Goal: Transaction & Acquisition: Purchase product/service

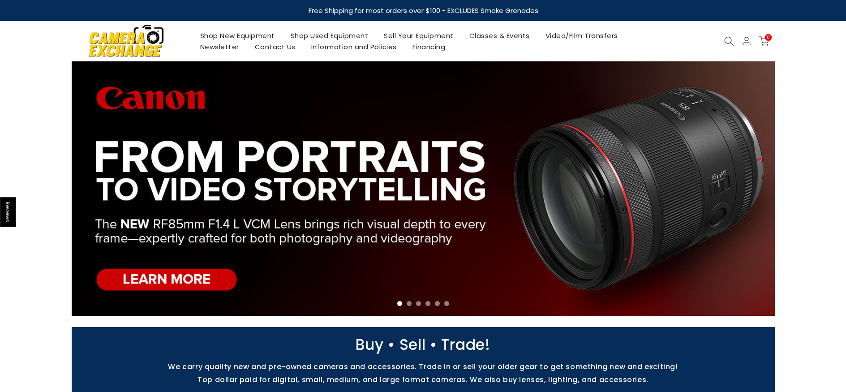
click at [728, 40] on icon at bounding box center [729, 41] width 10 height 10
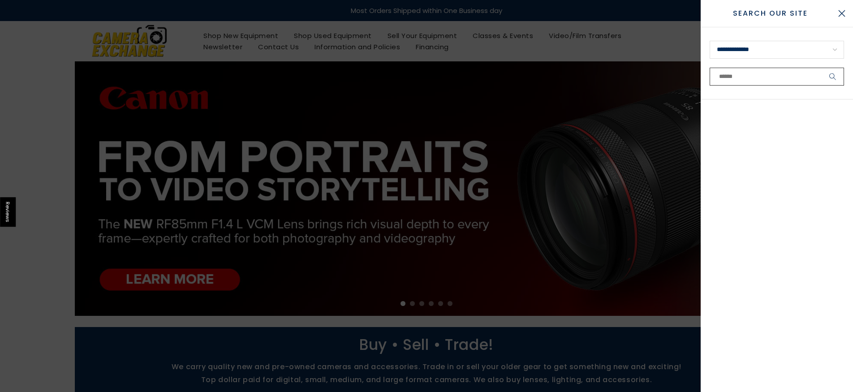
click at [793, 79] on input "text" at bounding box center [777, 77] width 134 height 18
click at [796, 54] on select "**********" at bounding box center [777, 50] width 134 height 18
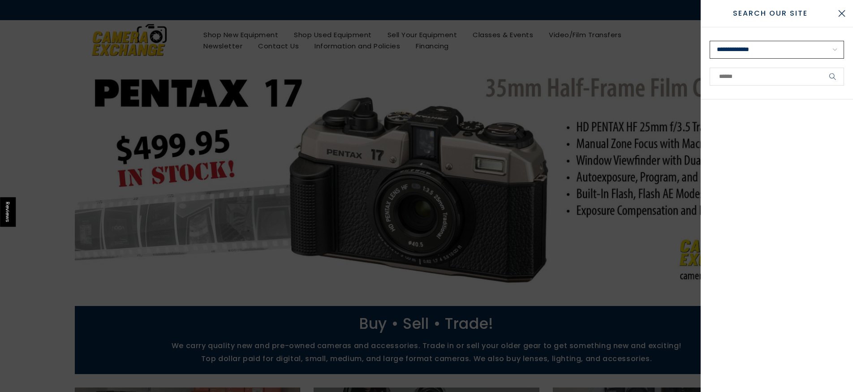
select select "**********"
click at [710, 41] on select "**********" at bounding box center [777, 50] width 134 height 18
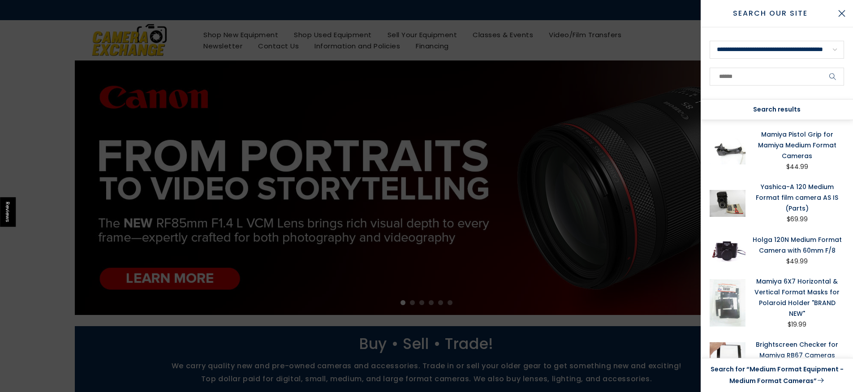
click at [776, 376] on link "Search for “Medium Format Equipment - Medium Format Cameras”" at bounding box center [777, 375] width 134 height 23
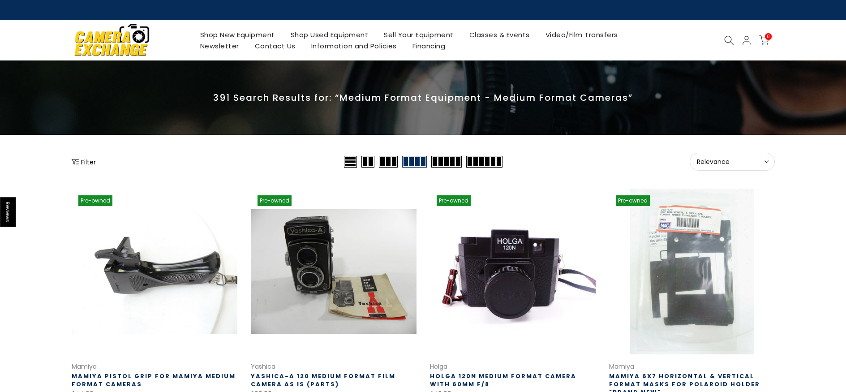
click at [770, 164] on button "Relevance Sort" at bounding box center [732, 162] width 85 height 18
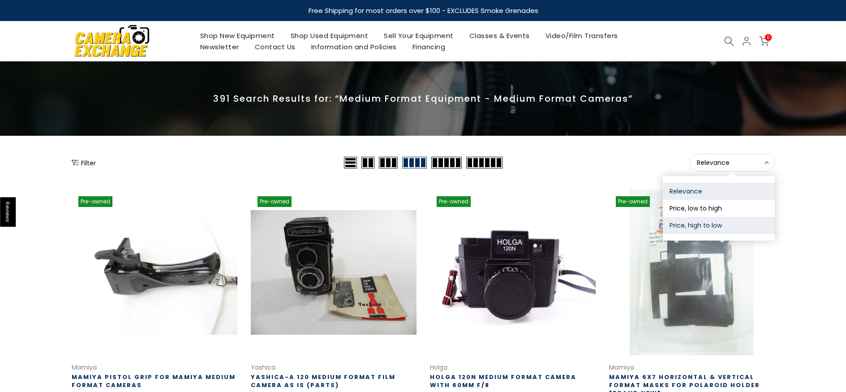
click at [713, 232] on button "Price, high to low" at bounding box center [719, 225] width 112 height 17
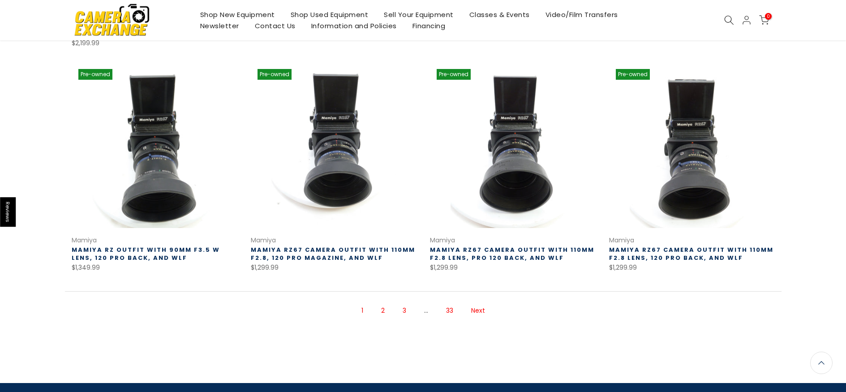
scroll to position [592, 0]
click at [384, 303] on link "2" at bounding box center [383, 311] width 13 height 16
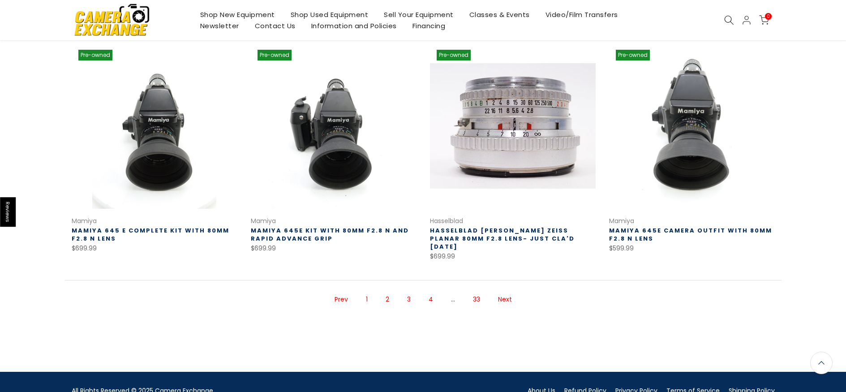
scroll to position [632, 0]
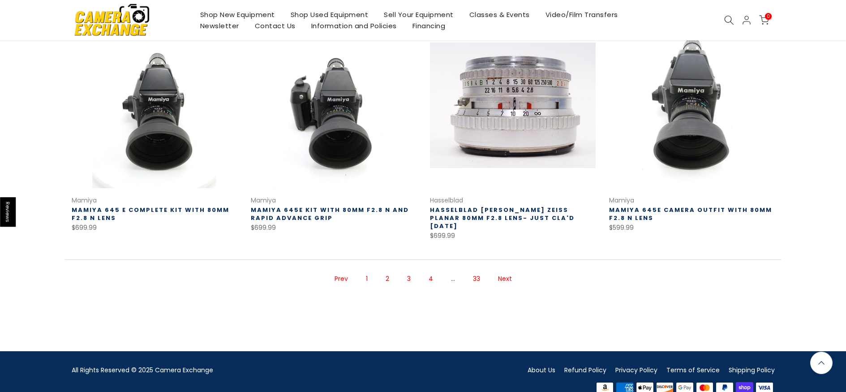
click at [406, 271] on link "3" at bounding box center [409, 279] width 13 height 16
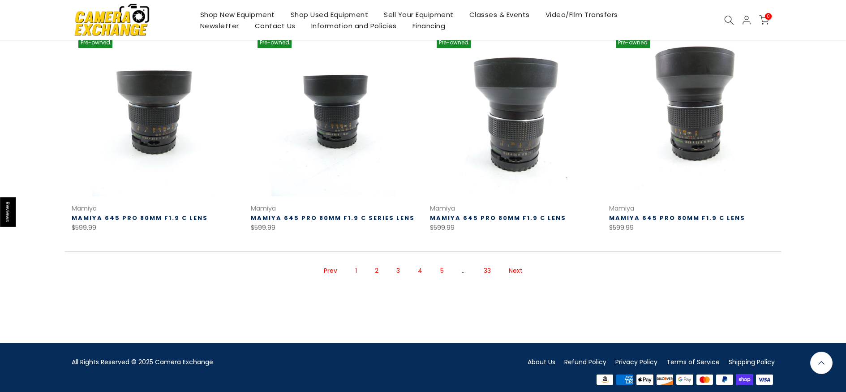
scroll to position [624, 0]
click at [420, 266] on link "4" at bounding box center [420, 271] width 13 height 16
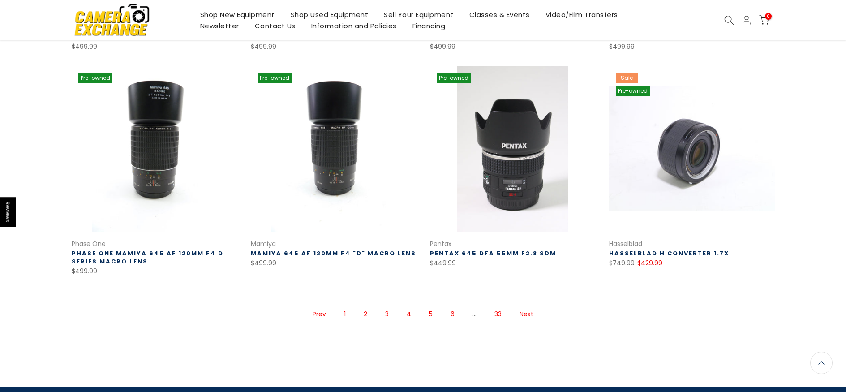
scroll to position [550, 0]
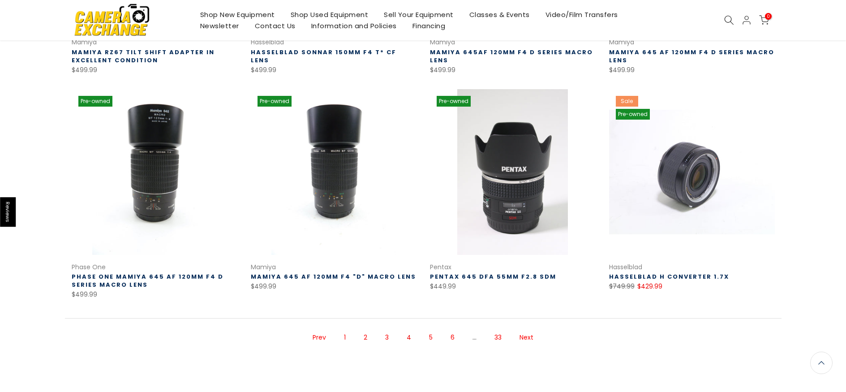
click at [526, 339] on link "Next" at bounding box center [526, 338] width 23 height 16
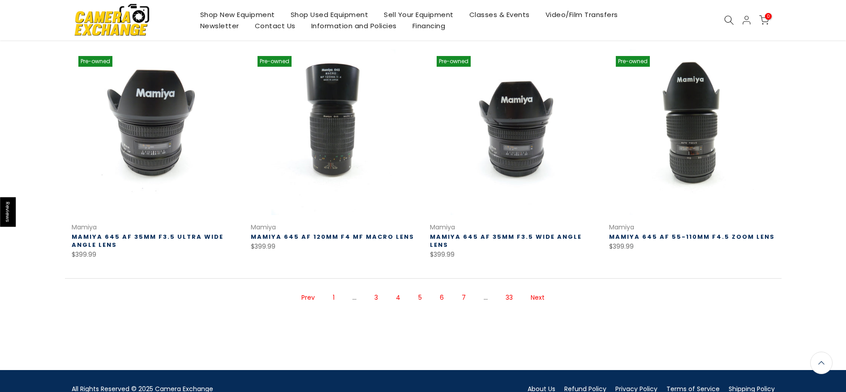
scroll to position [593, 0]
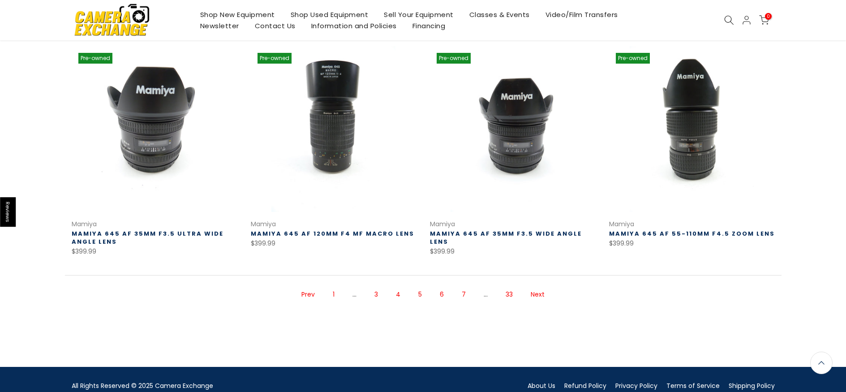
click at [542, 298] on link "Next" at bounding box center [537, 295] width 23 height 16
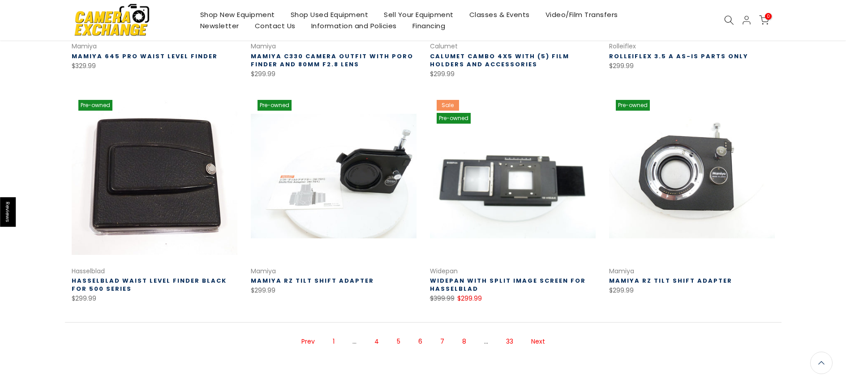
scroll to position [593, 0]
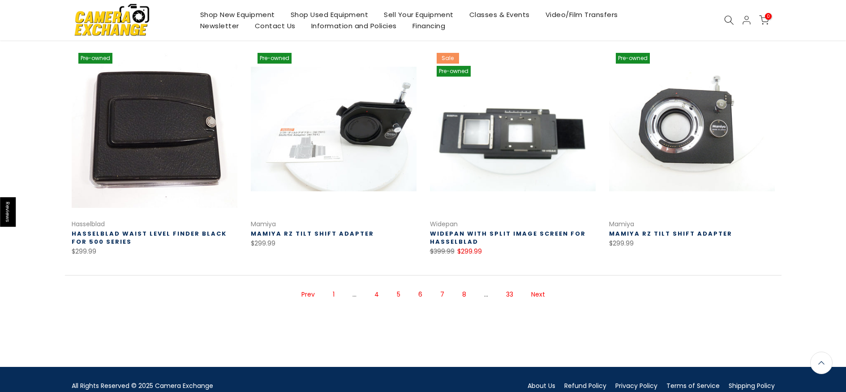
click at [541, 292] on link "Next" at bounding box center [538, 295] width 23 height 16
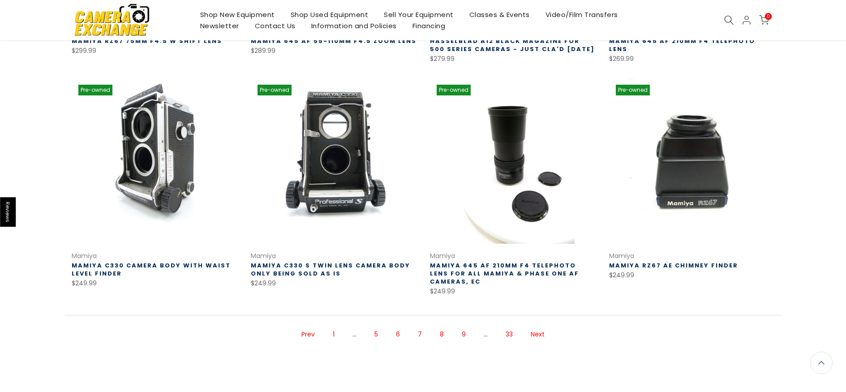
scroll to position [633, 0]
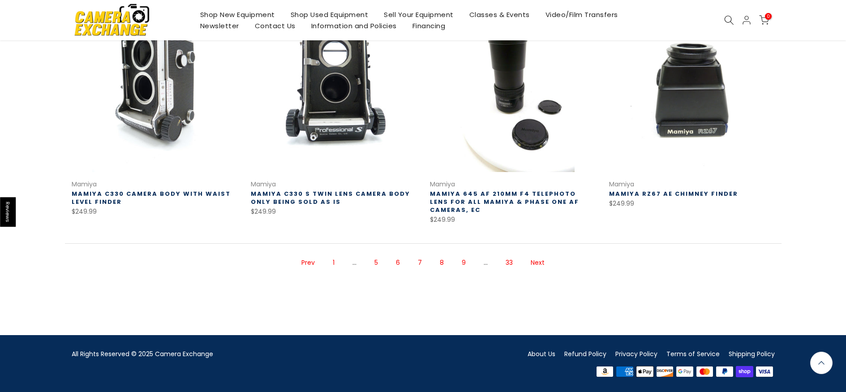
click at [543, 265] on link "Next" at bounding box center [537, 263] width 23 height 16
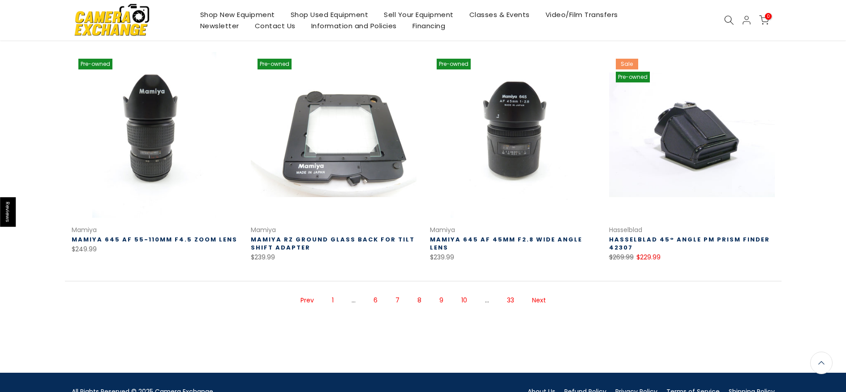
scroll to position [592, 0]
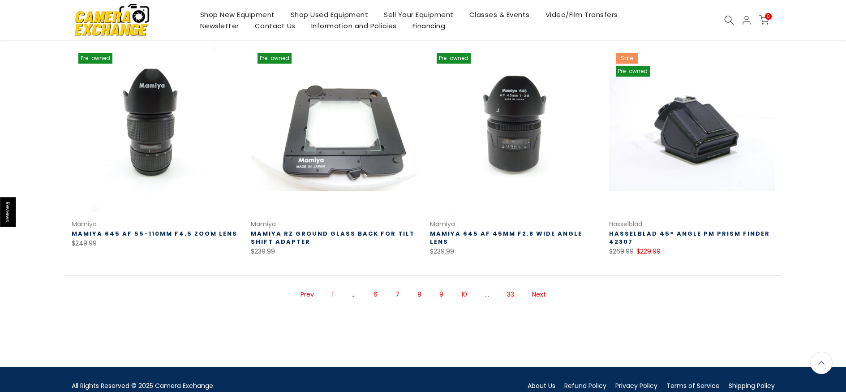
click at [533, 294] on link "Next" at bounding box center [539, 295] width 23 height 16
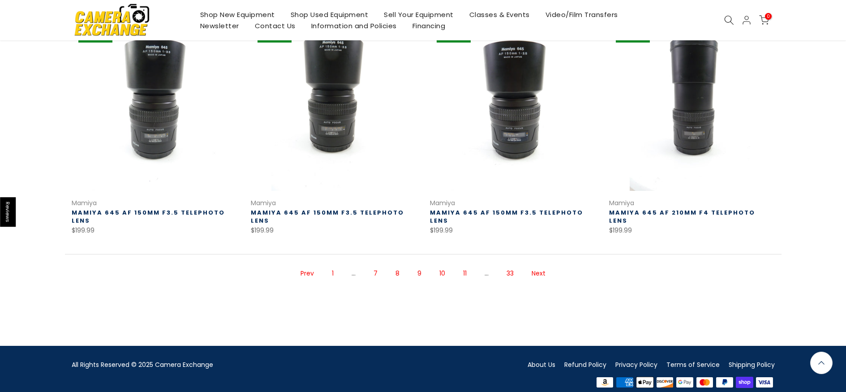
scroll to position [616, 0]
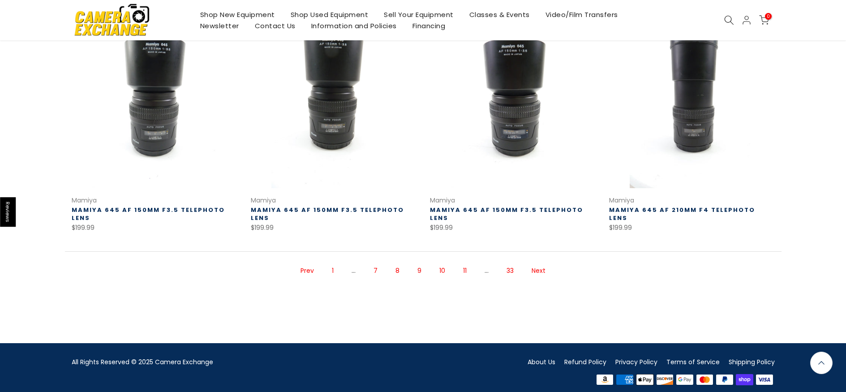
click at [543, 264] on link "Next" at bounding box center [538, 271] width 23 height 16
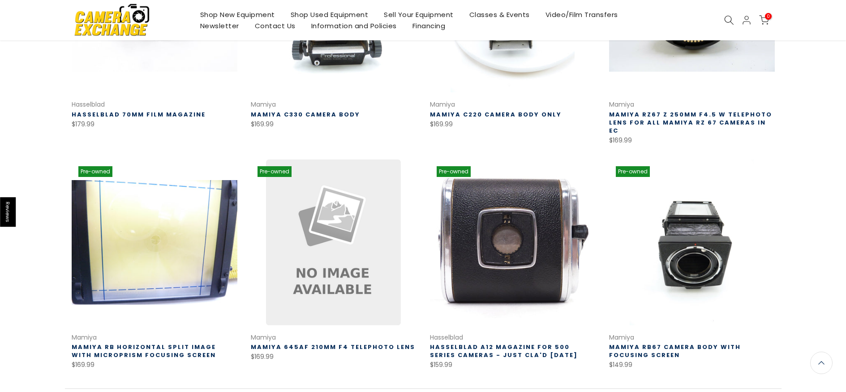
scroll to position [519, 0]
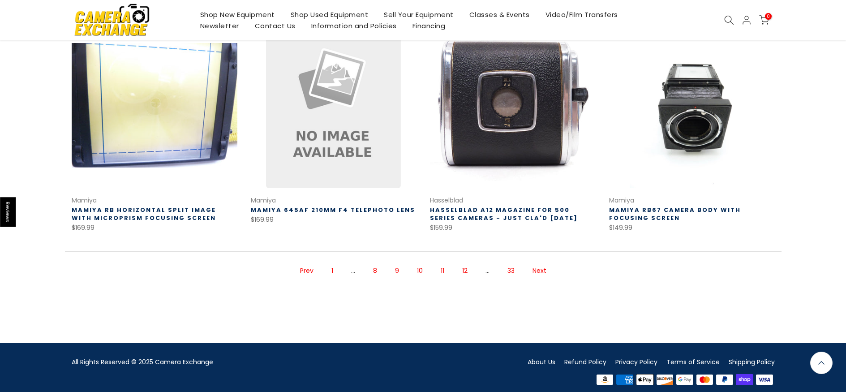
click at [543, 264] on link "Next" at bounding box center [539, 271] width 23 height 16
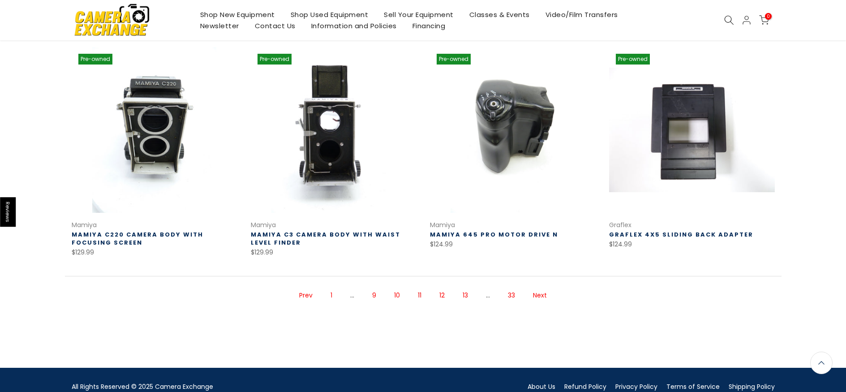
scroll to position [593, 0]
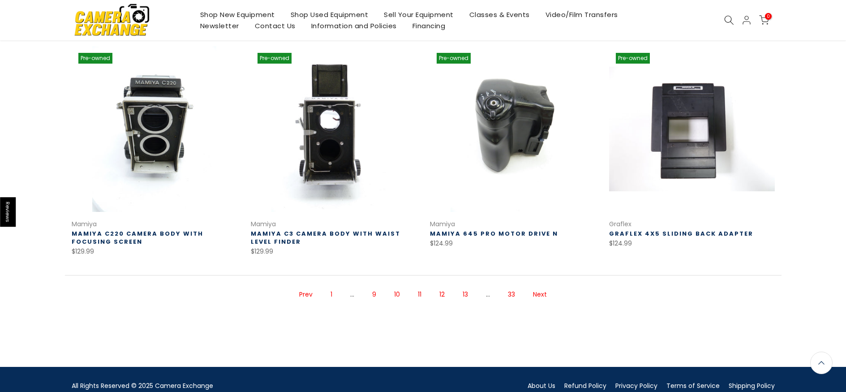
click at [540, 297] on link "Next" at bounding box center [540, 295] width 23 height 16
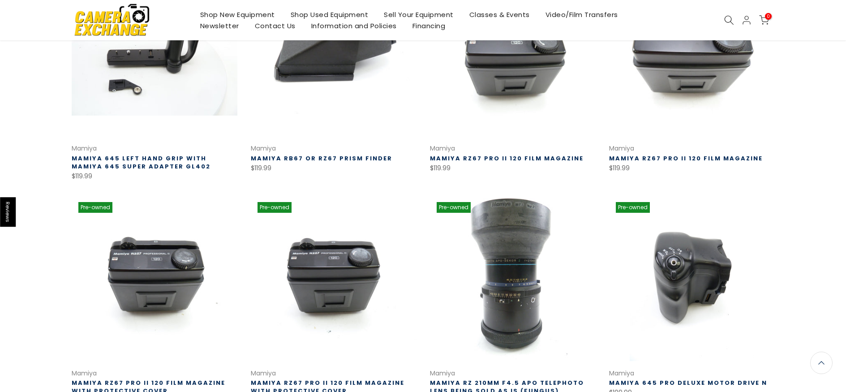
scroll to position [592, 0]
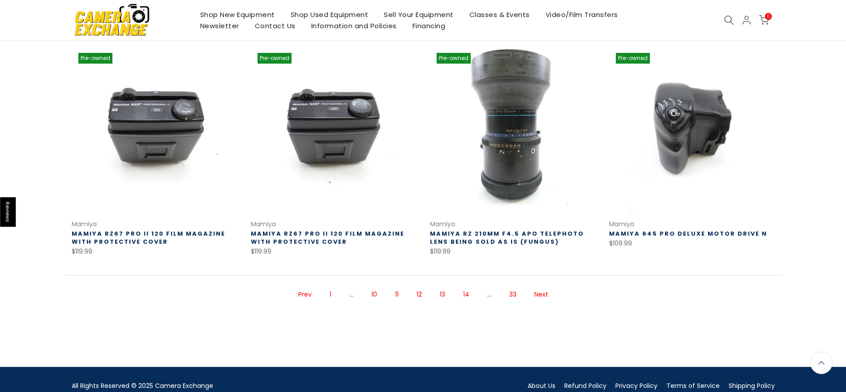
click at [540, 295] on link "Next" at bounding box center [541, 295] width 23 height 16
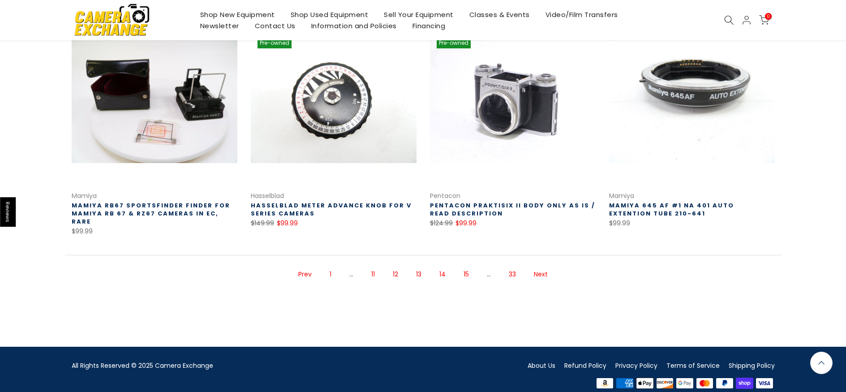
scroll to position [633, 0]
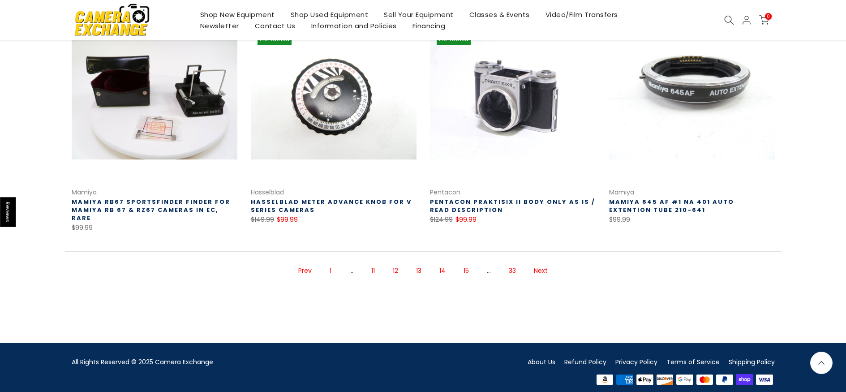
click at [546, 264] on link "Next" at bounding box center [541, 271] width 23 height 16
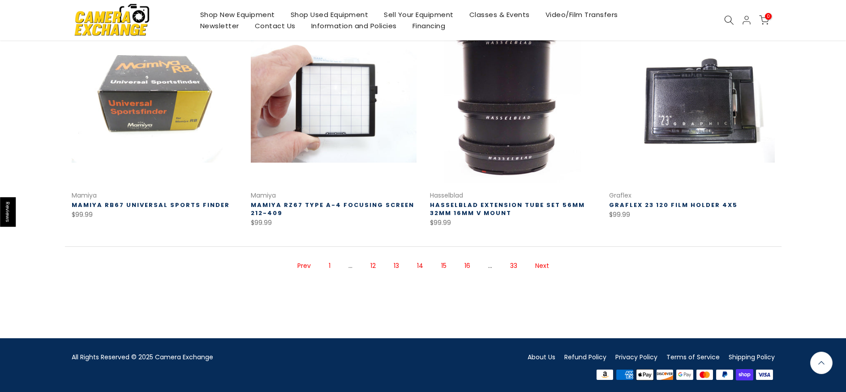
scroll to position [625, 0]
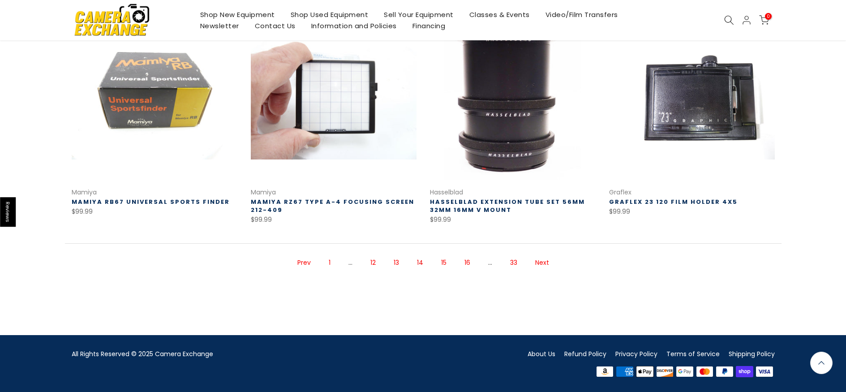
click at [546, 264] on link "Next" at bounding box center [542, 263] width 23 height 16
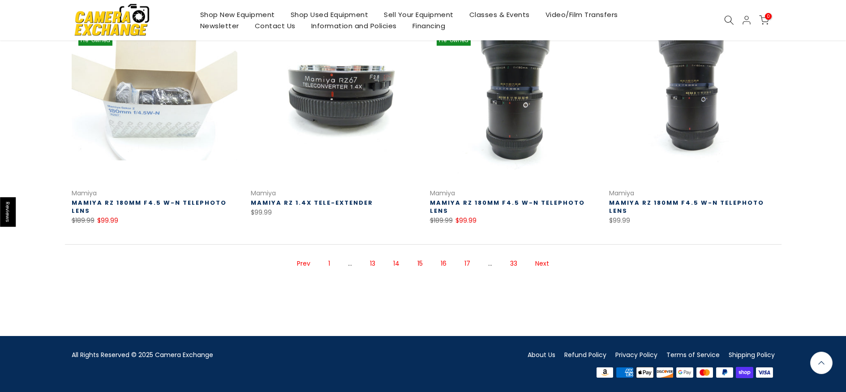
scroll to position [625, 0]
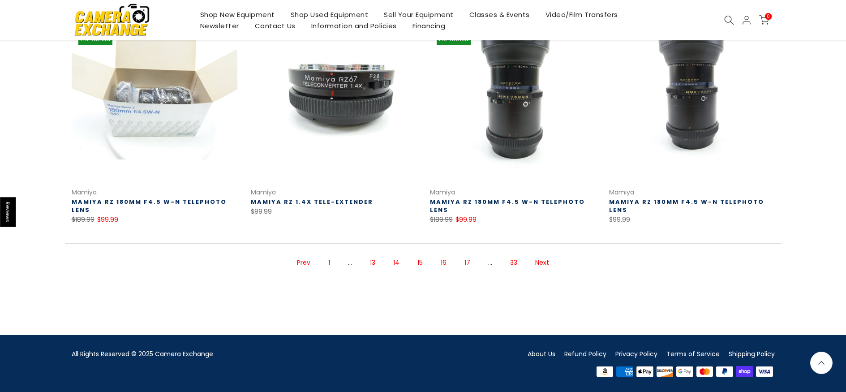
click at [546, 265] on link "Next" at bounding box center [542, 263] width 23 height 16
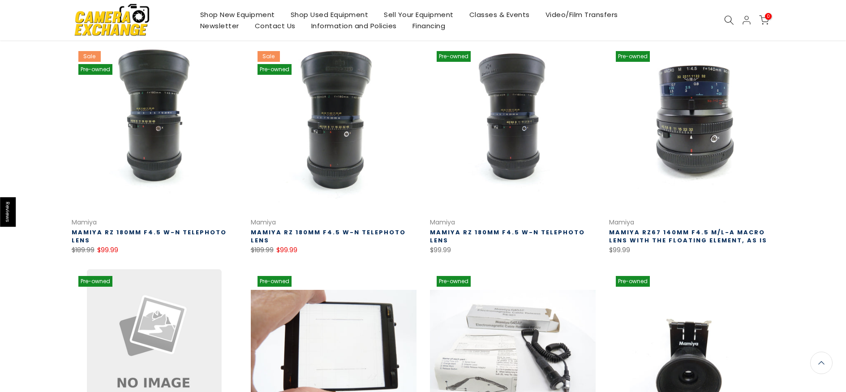
scroll to position [368, 0]
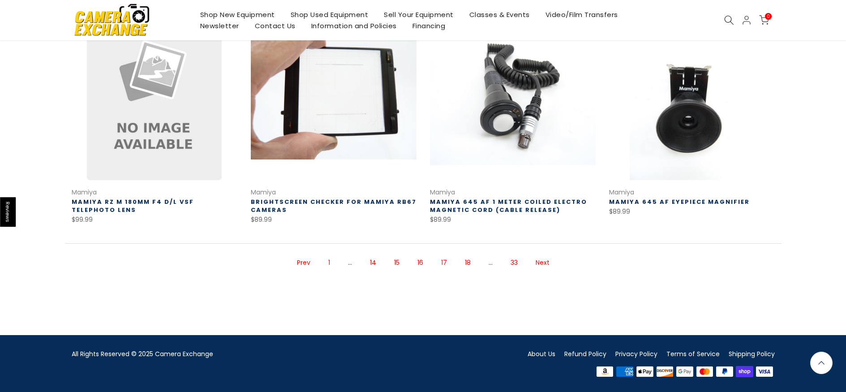
click at [547, 261] on link "Next" at bounding box center [542, 263] width 23 height 16
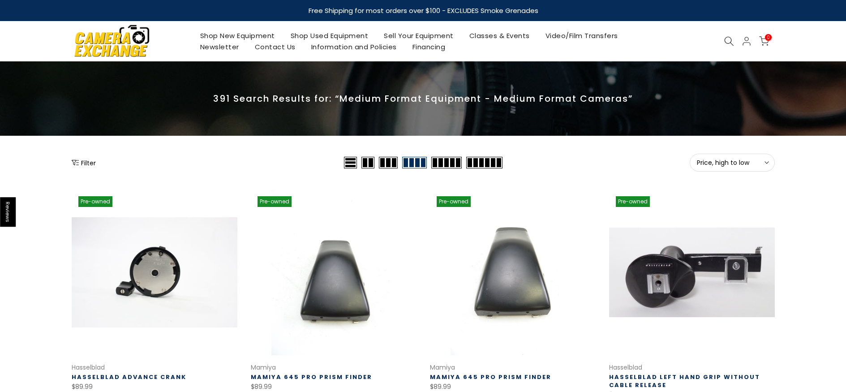
click at [748, 37] on icon at bounding box center [746, 41] width 11 height 11
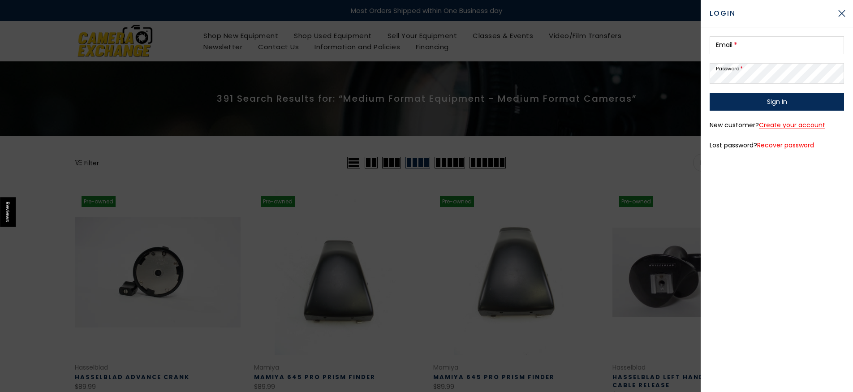
click at [836, 11] on button "Close sidebar" at bounding box center [842, 13] width 22 height 22
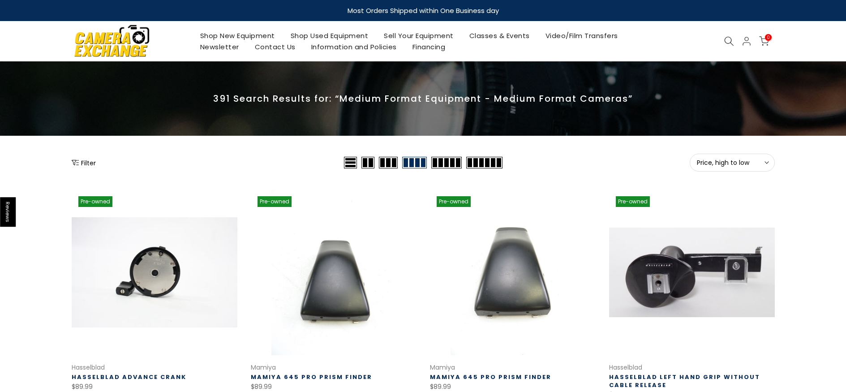
click at [729, 41] on icon at bounding box center [729, 41] width 10 height 10
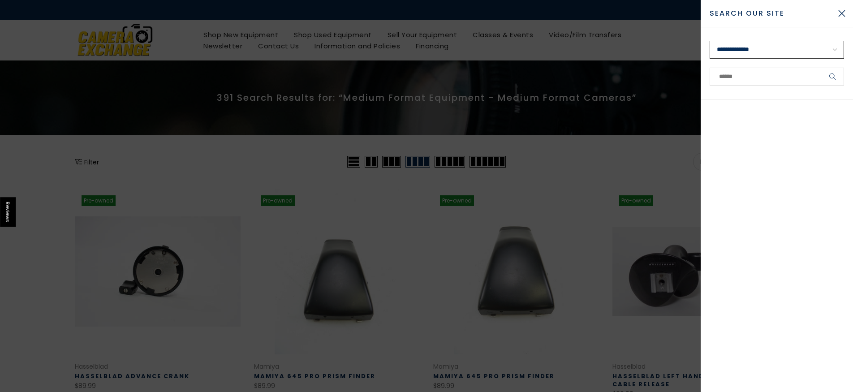
click at [779, 52] on select "**********" at bounding box center [777, 50] width 134 height 18
select select "**********"
click at [710, 41] on select "**********" at bounding box center [777, 50] width 134 height 18
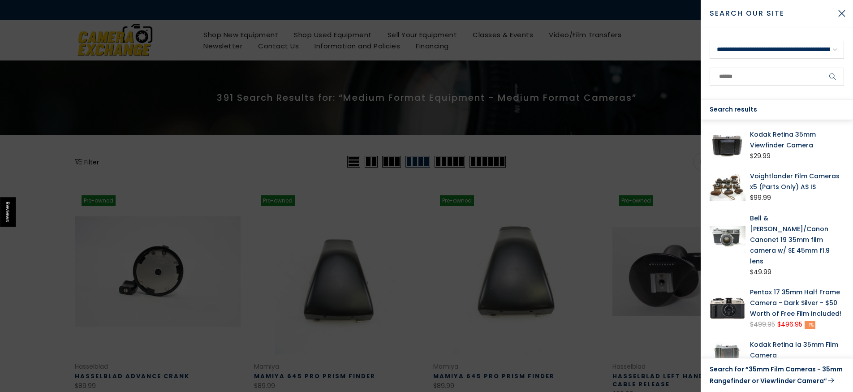
click at [773, 380] on link "Search for “35mm Film Cameras - 35mm Rangefinder or Viewfinder Camera”" at bounding box center [777, 375] width 134 height 23
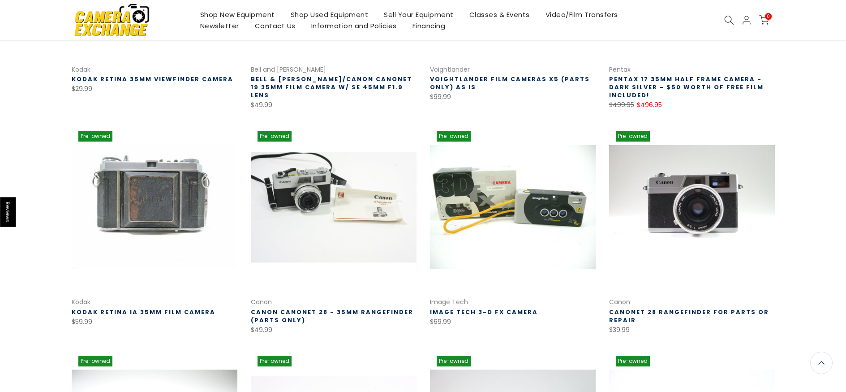
scroll to position [299, 0]
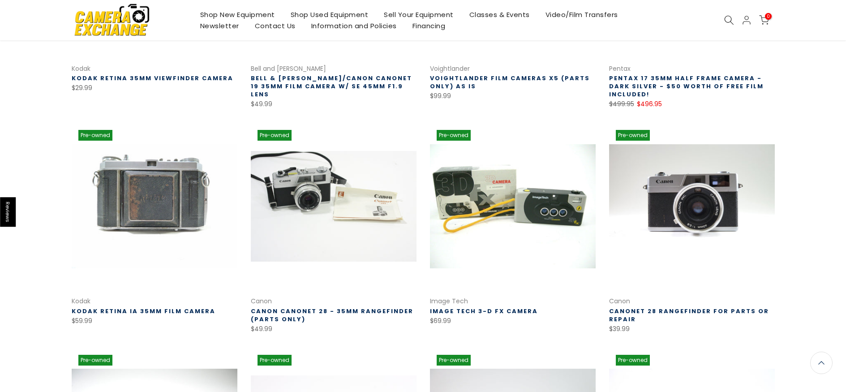
click at [370, 311] on link "Canon Canonet 28 - 35mm Rangefinder (PARTS ONLY)" at bounding box center [332, 315] width 163 height 17
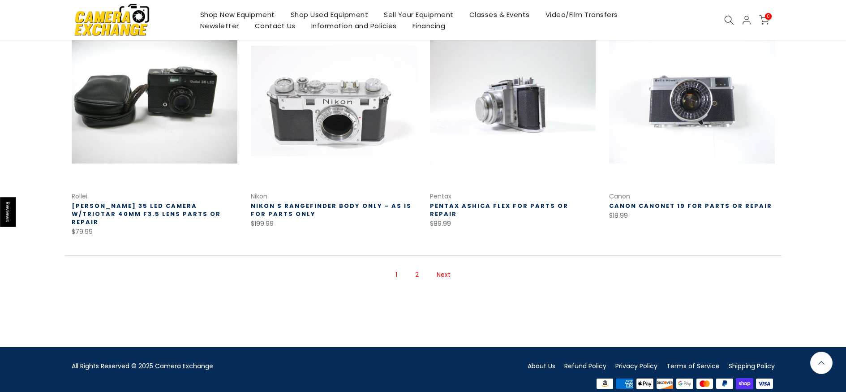
scroll to position [633, 0]
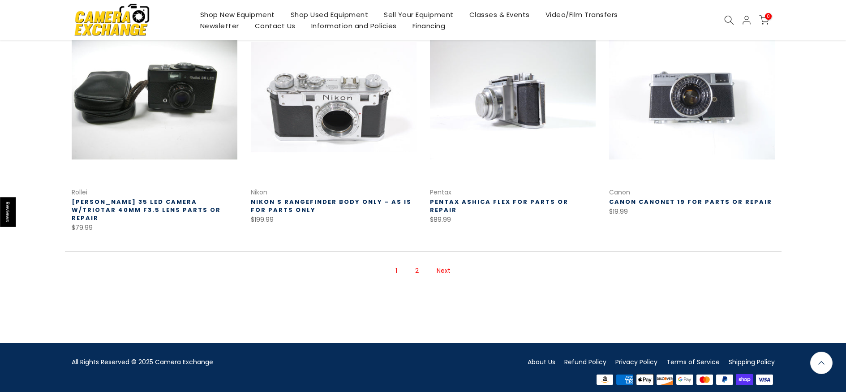
click at [420, 265] on link "2" at bounding box center [417, 271] width 13 height 16
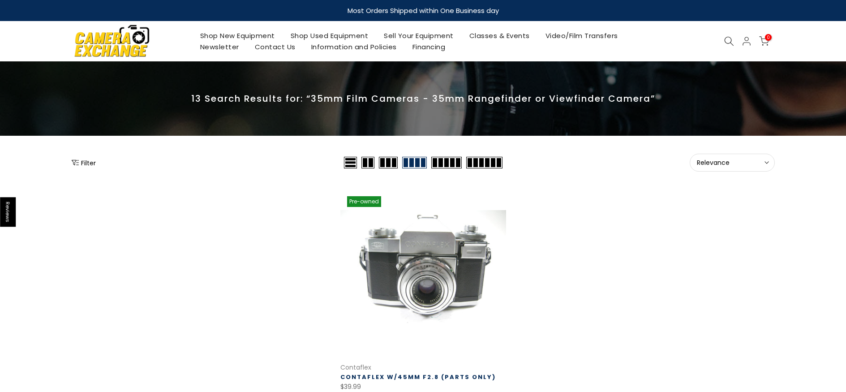
click at [730, 37] on use at bounding box center [728, 41] width 9 height 9
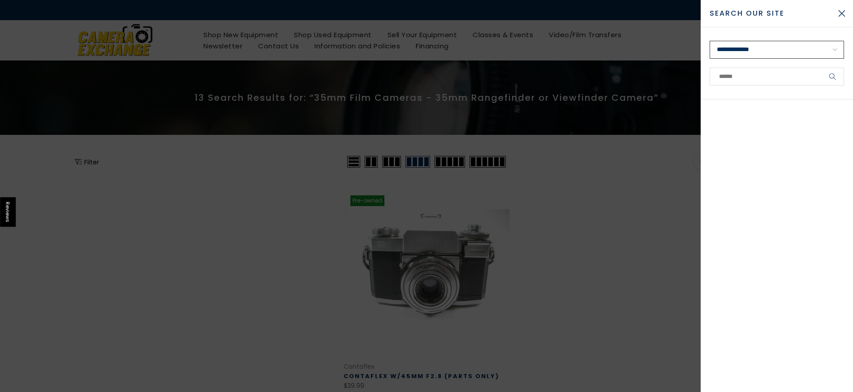
click at [837, 52] on select "**********" at bounding box center [777, 50] width 134 height 18
select select "**********"
click at [710, 41] on select "**********" at bounding box center [777, 50] width 134 height 18
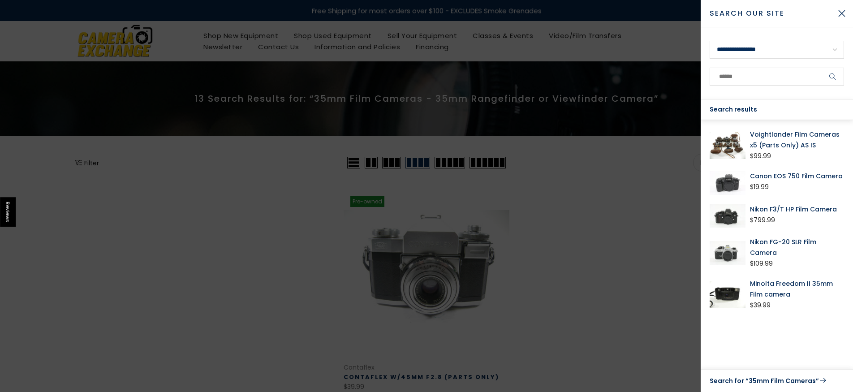
click at [770, 377] on link "Search for “35mm Film Cameras”" at bounding box center [777, 381] width 134 height 12
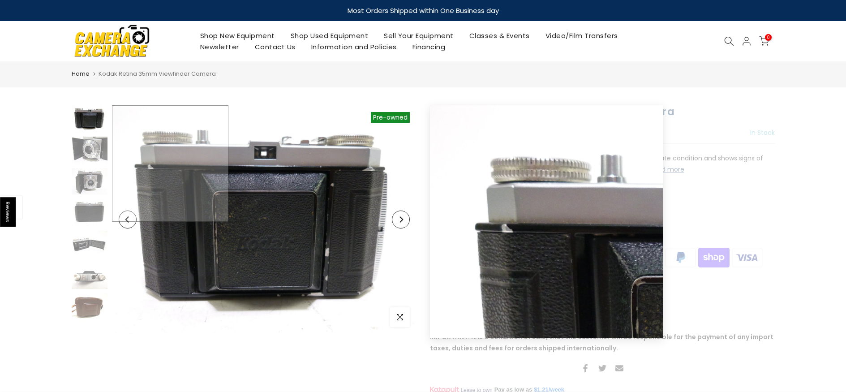
click at [112, 158] on img at bounding box center [264, 219] width 305 height 228
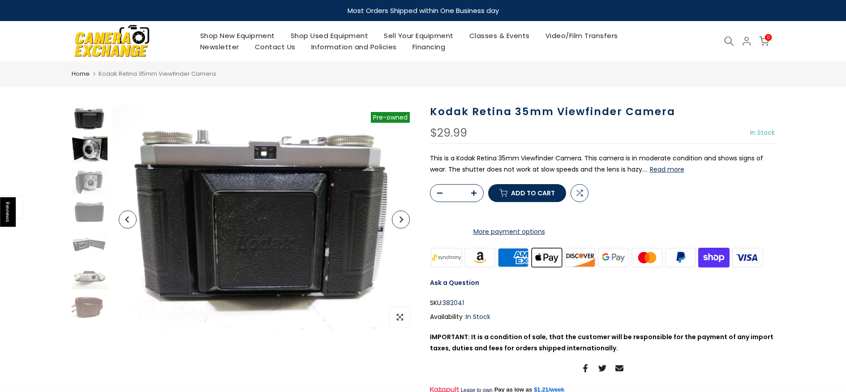
click at [94, 153] on img at bounding box center [90, 150] width 36 height 27
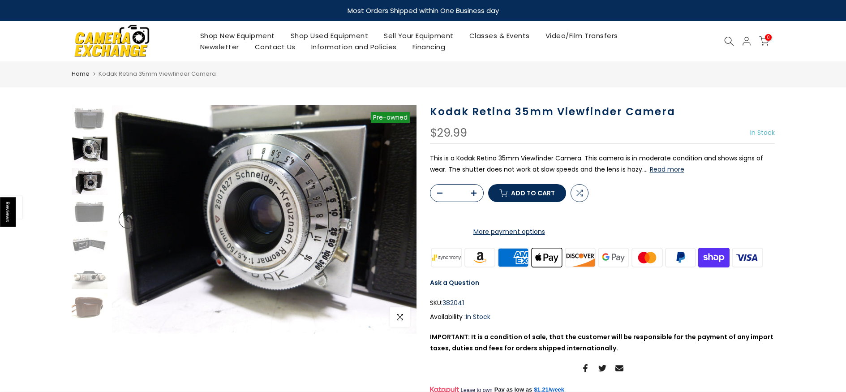
click at [92, 187] on img at bounding box center [90, 181] width 36 height 27
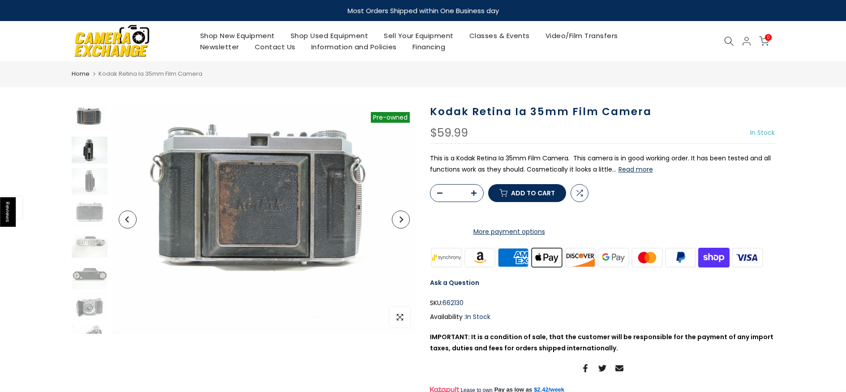
click at [88, 154] on img at bounding box center [90, 150] width 36 height 27
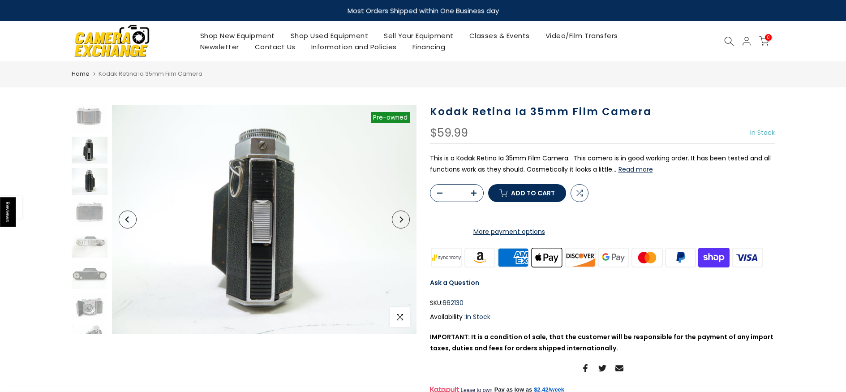
click at [89, 179] on img at bounding box center [90, 181] width 36 height 27
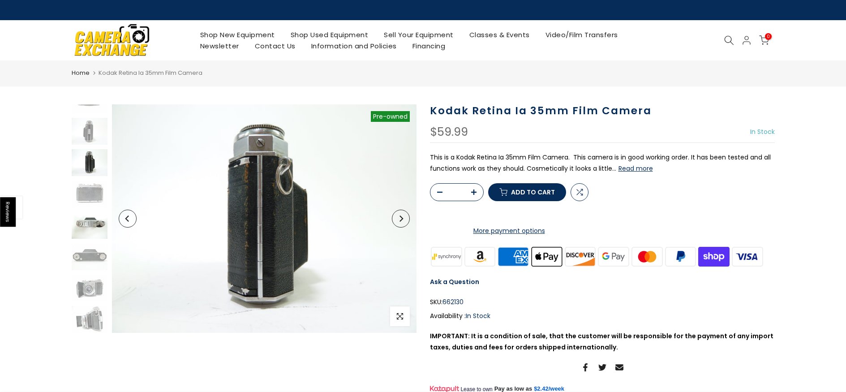
click at [94, 204] on img at bounding box center [90, 194] width 36 height 27
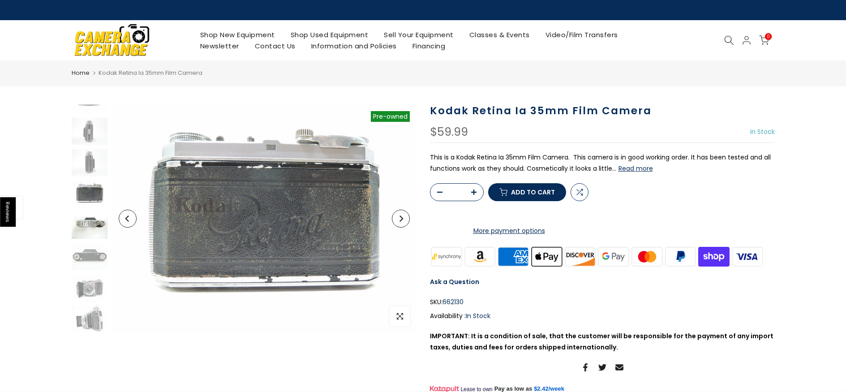
scroll to position [49, 0]
click at [99, 228] on img at bounding box center [90, 225] width 36 height 27
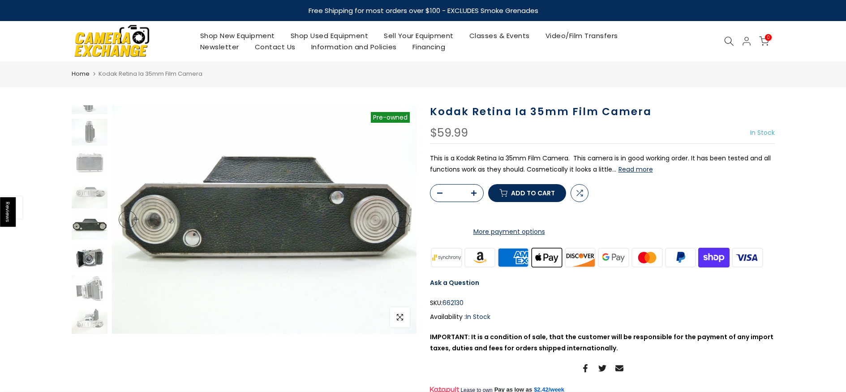
click at [97, 260] on img at bounding box center [90, 257] width 36 height 27
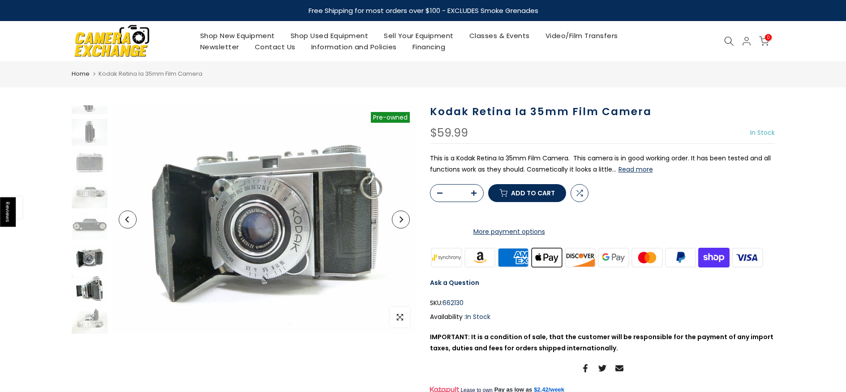
click at [97, 290] on img at bounding box center [90, 289] width 36 height 27
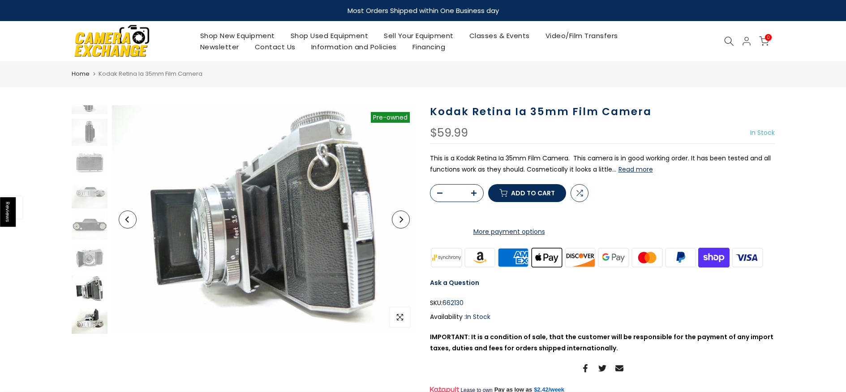
click at [89, 328] on img at bounding box center [90, 320] width 36 height 27
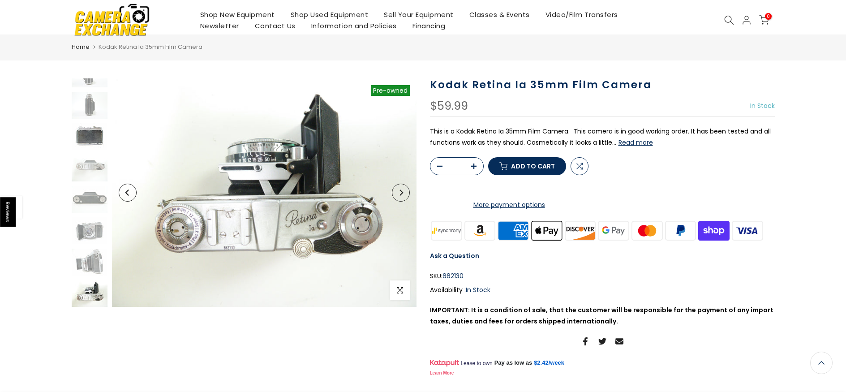
scroll to position [0, 0]
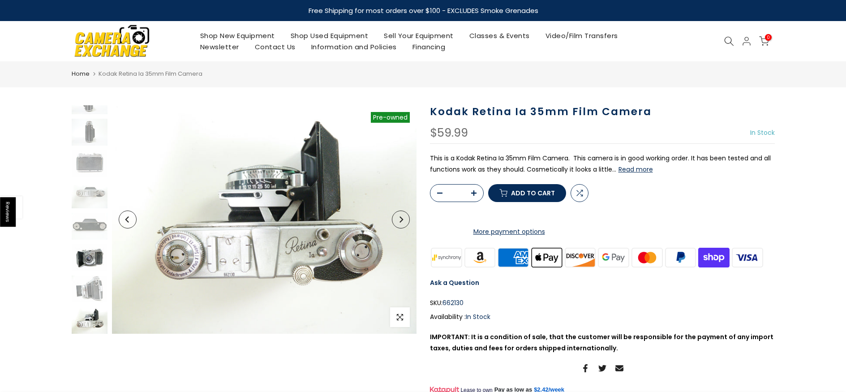
click at [94, 262] on img at bounding box center [90, 257] width 36 height 27
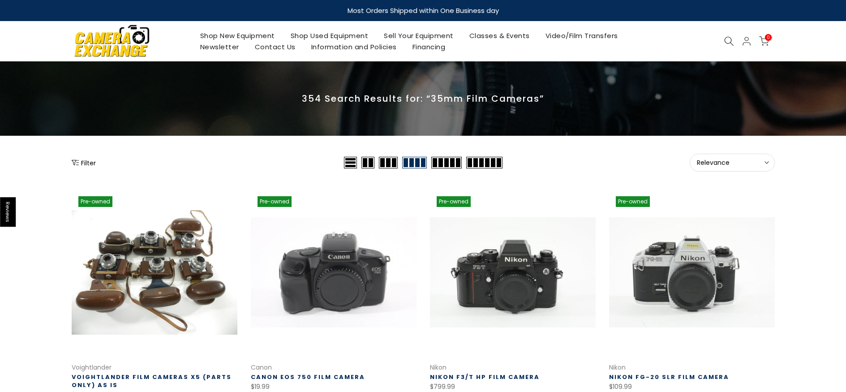
click at [752, 159] on span "Relevance" at bounding box center [732, 163] width 71 height 8
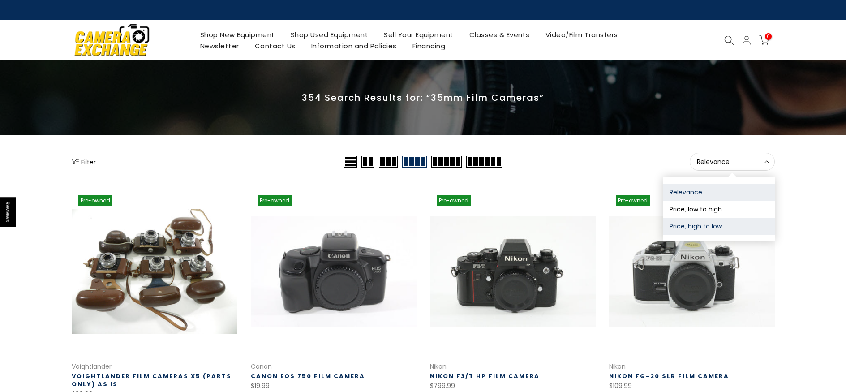
click at [720, 222] on button "Price, high to low" at bounding box center [719, 226] width 112 height 17
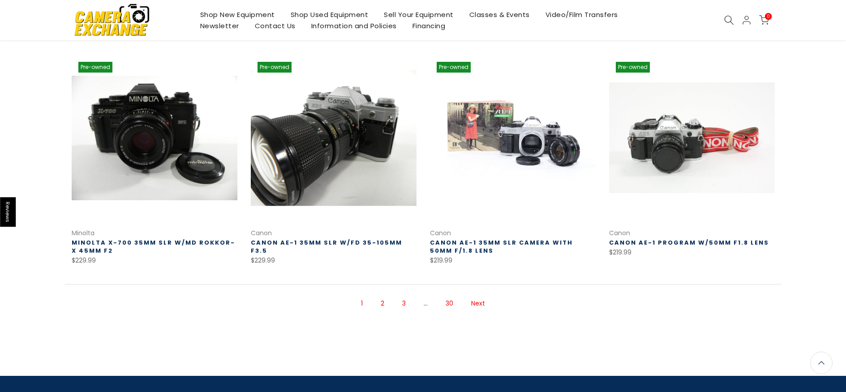
scroll to position [593, 0]
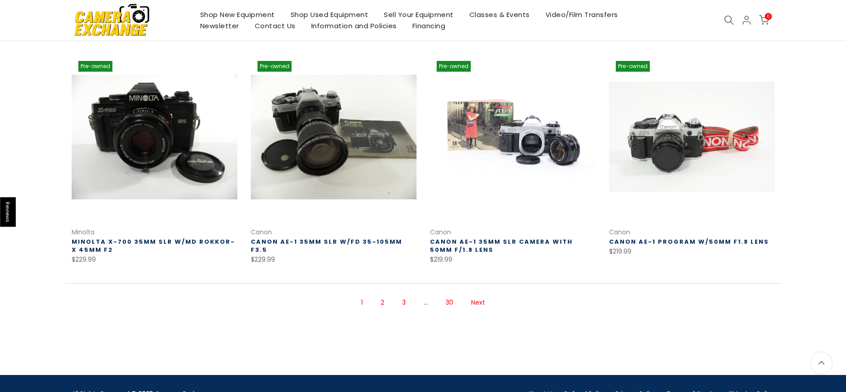
click at [483, 302] on link "Next" at bounding box center [478, 303] width 23 height 16
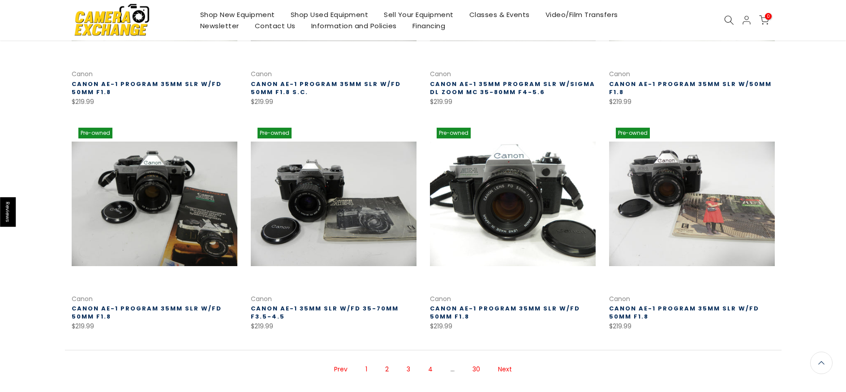
scroll to position [625, 0]
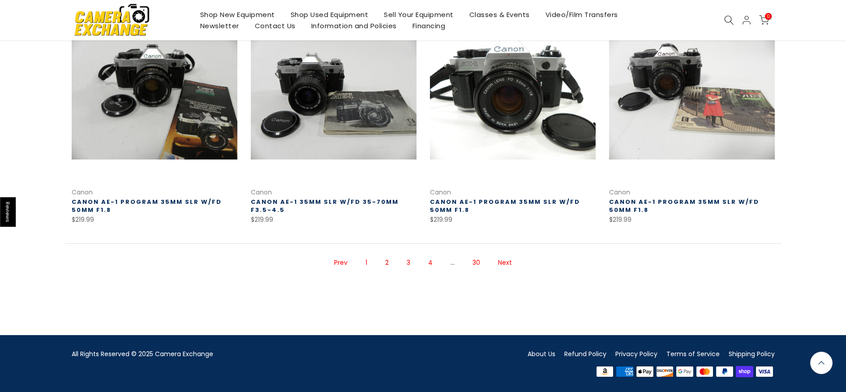
click at [504, 260] on link "Next" at bounding box center [505, 263] width 23 height 16
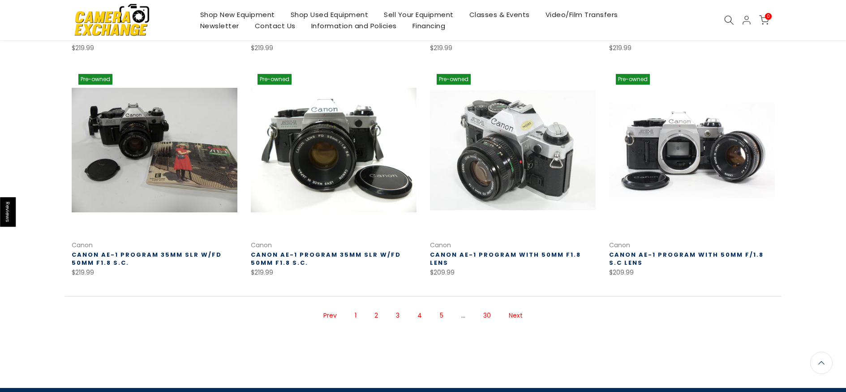
scroll to position [594, 0]
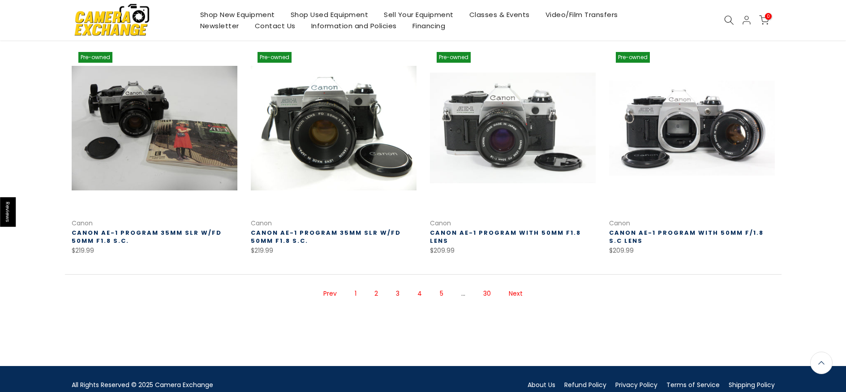
click at [512, 296] on link "Next" at bounding box center [515, 294] width 23 height 16
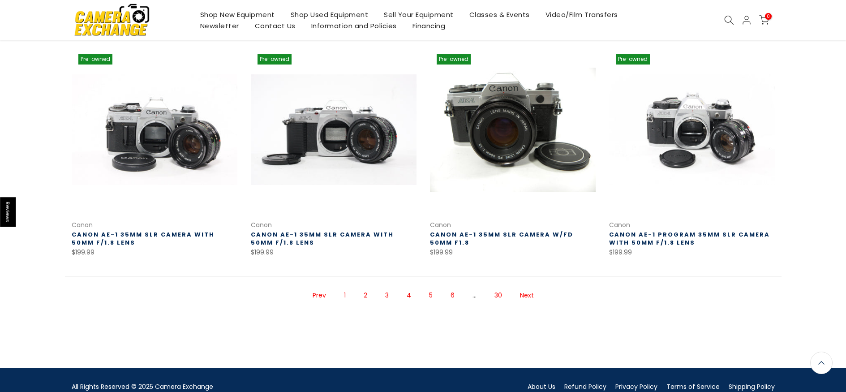
scroll to position [593, 0]
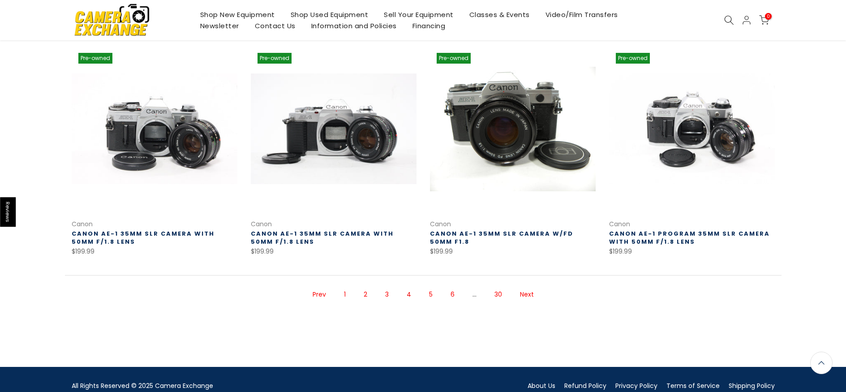
click at [521, 296] on link "Next" at bounding box center [527, 295] width 23 height 16
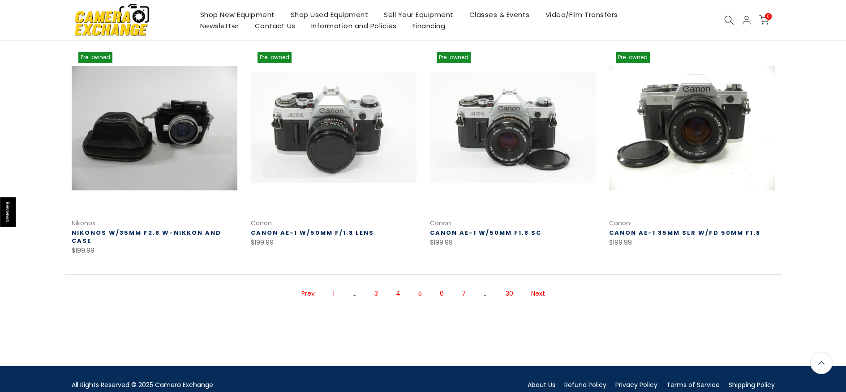
scroll to position [592, 0]
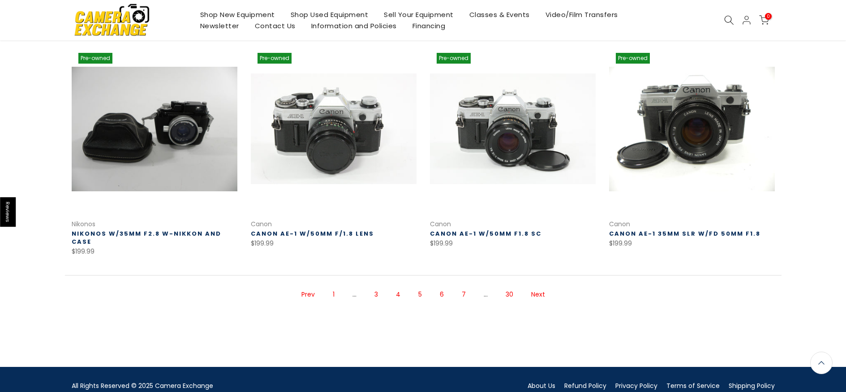
click at [534, 293] on link "Next" at bounding box center [538, 295] width 23 height 16
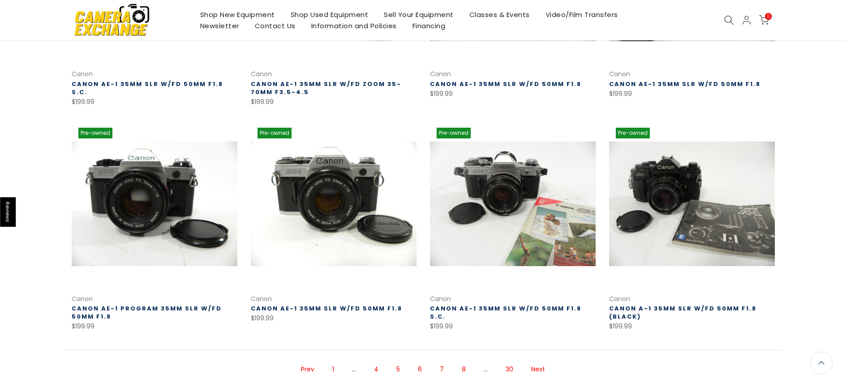
scroll to position [592, 0]
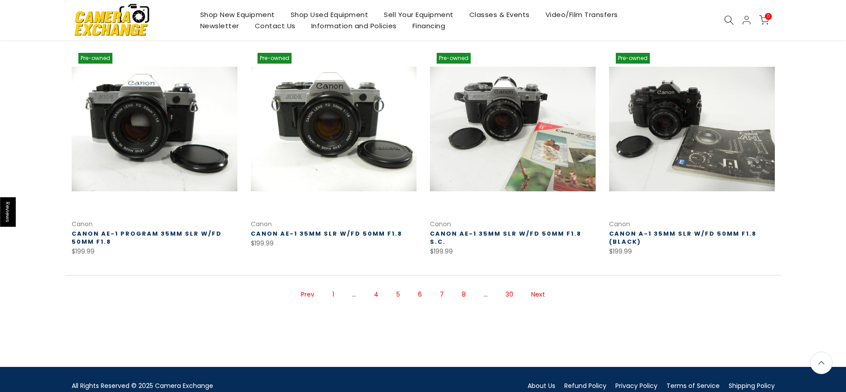
click at [535, 295] on link "Next" at bounding box center [538, 295] width 23 height 16
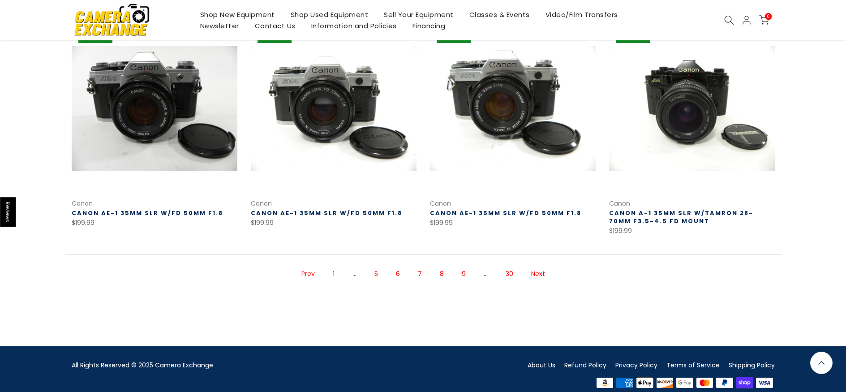
scroll to position [625, 0]
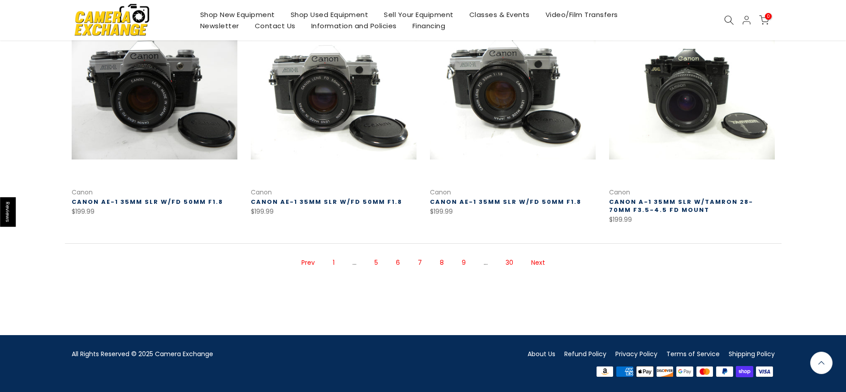
click at [539, 265] on link "Next" at bounding box center [538, 263] width 23 height 16
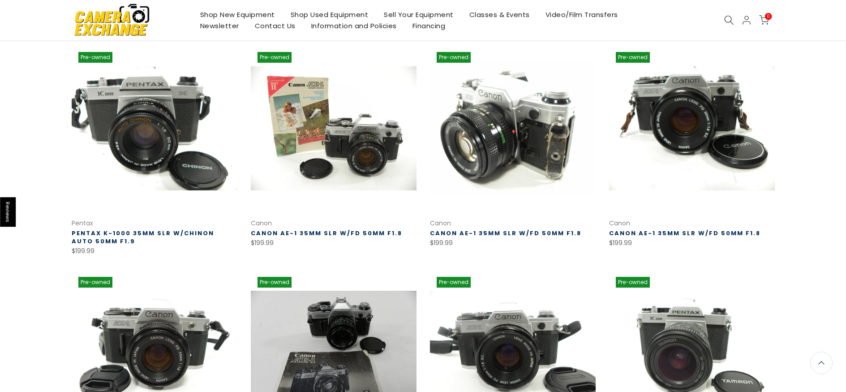
scroll to position [593, 0]
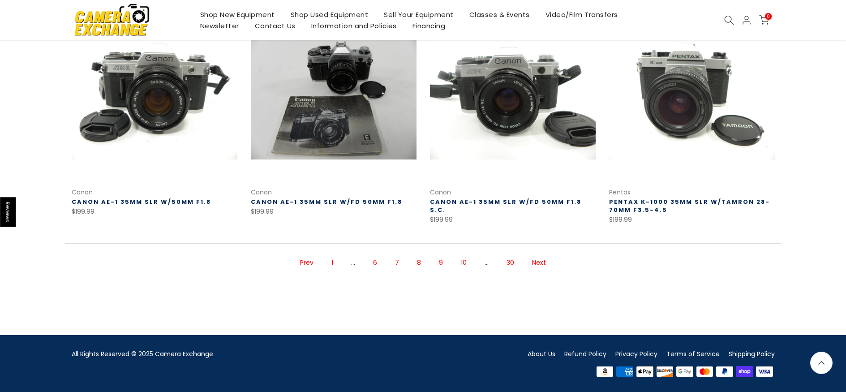
click at [534, 263] on link "Next" at bounding box center [539, 263] width 23 height 16
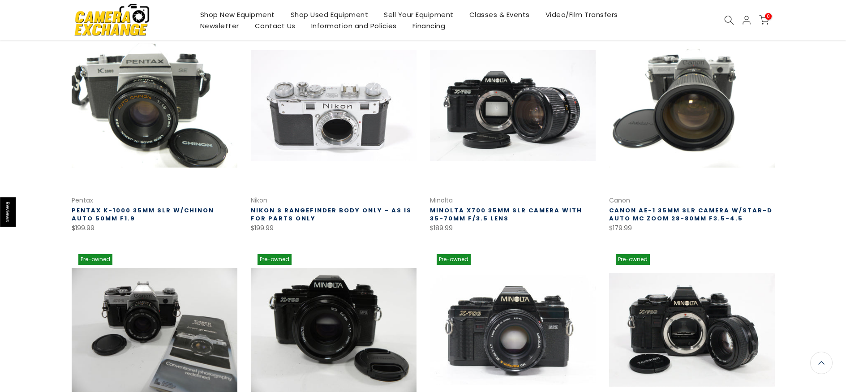
scroll to position [518, 0]
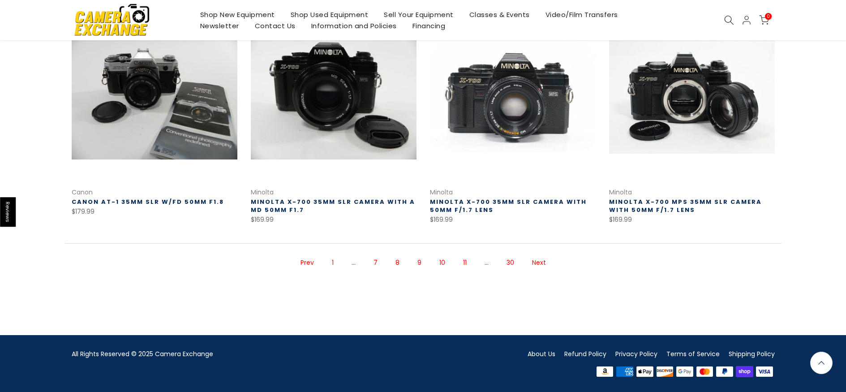
click at [537, 263] on link "Next" at bounding box center [539, 263] width 23 height 16
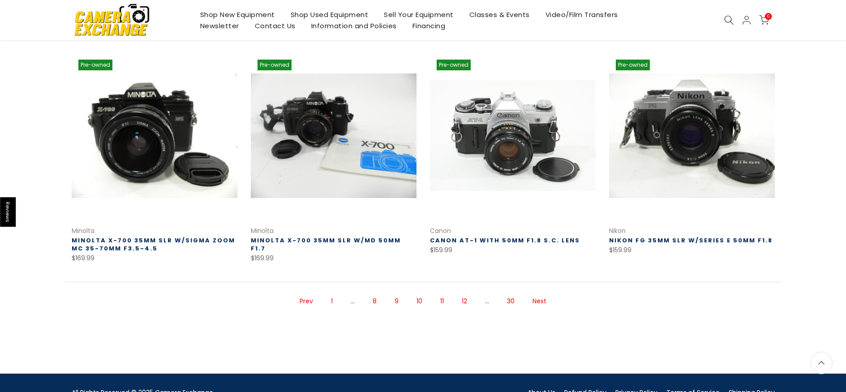
scroll to position [593, 0]
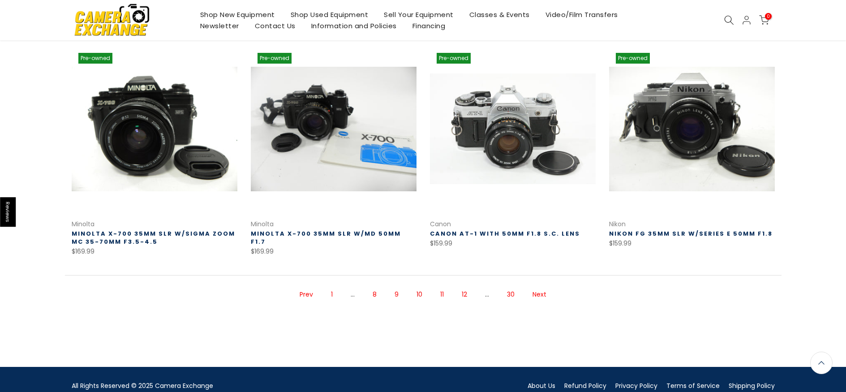
click at [531, 291] on link "Next" at bounding box center [539, 295] width 23 height 16
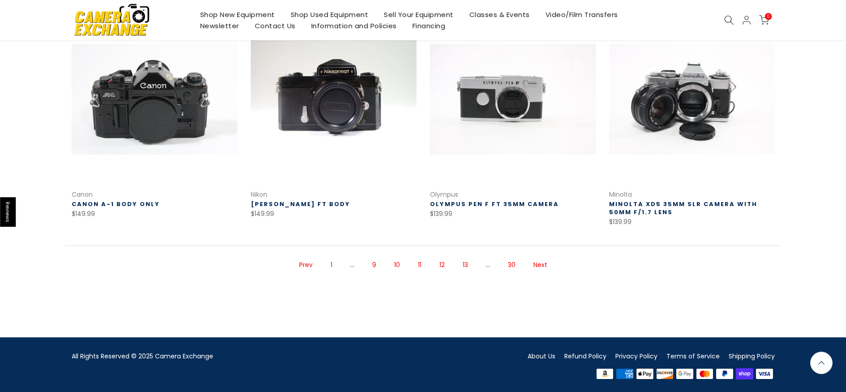
scroll to position [625, 0]
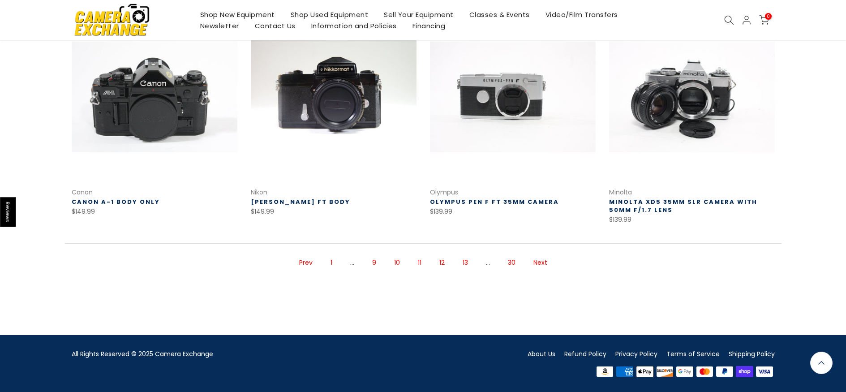
click at [539, 266] on link "Next" at bounding box center [540, 263] width 23 height 16
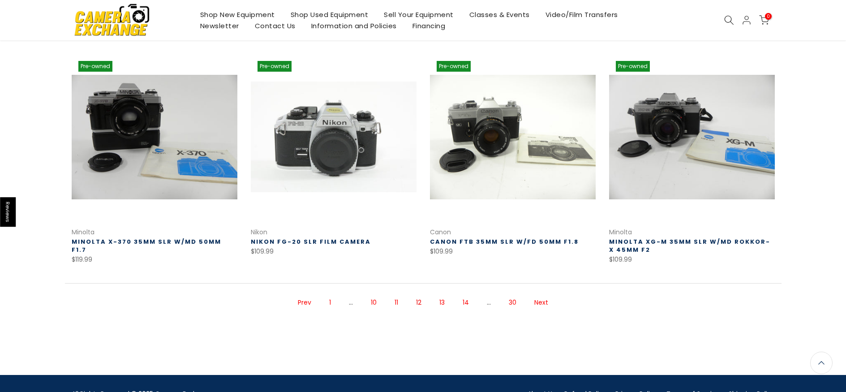
scroll to position [592, 0]
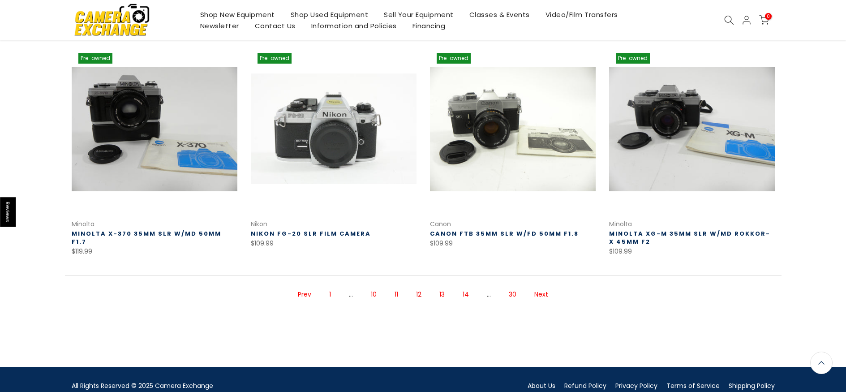
click at [541, 294] on link "Next" at bounding box center [541, 295] width 23 height 16
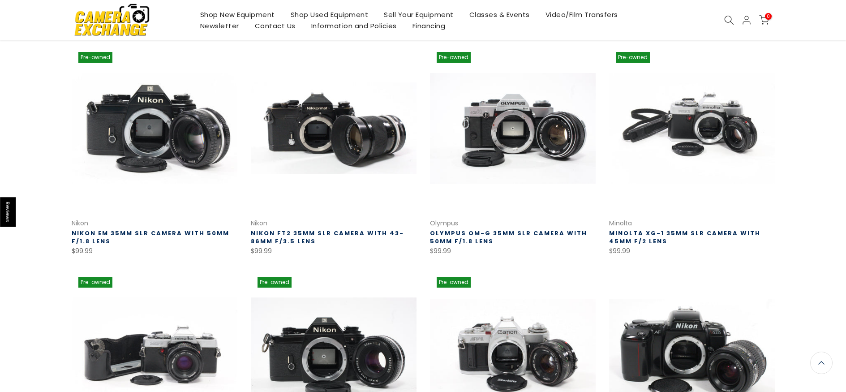
scroll to position [444, 0]
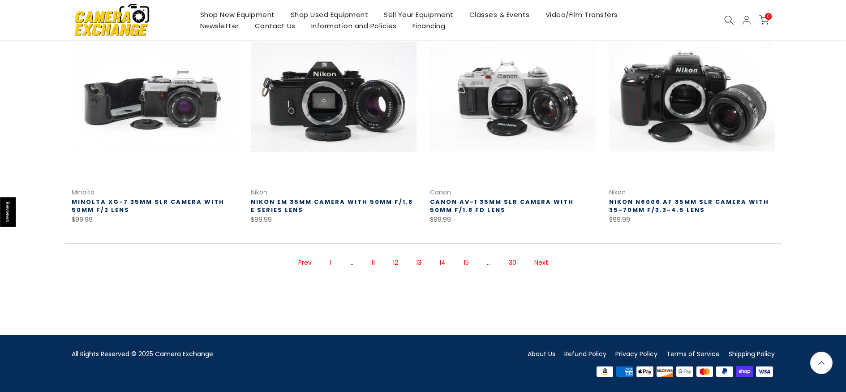
click at [534, 263] on link "Next" at bounding box center [541, 263] width 23 height 16
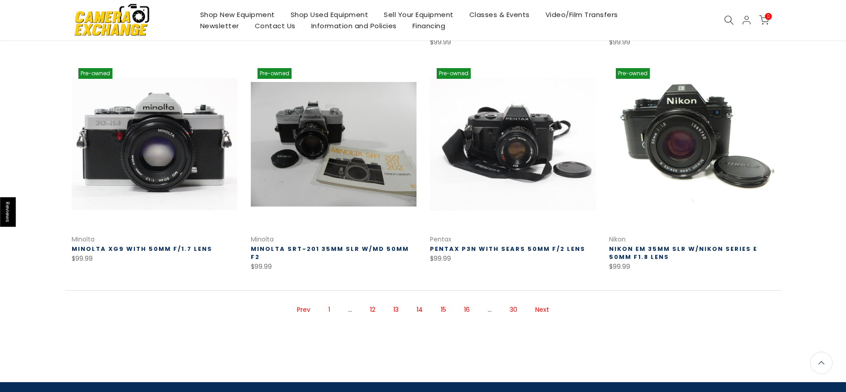
scroll to position [593, 0]
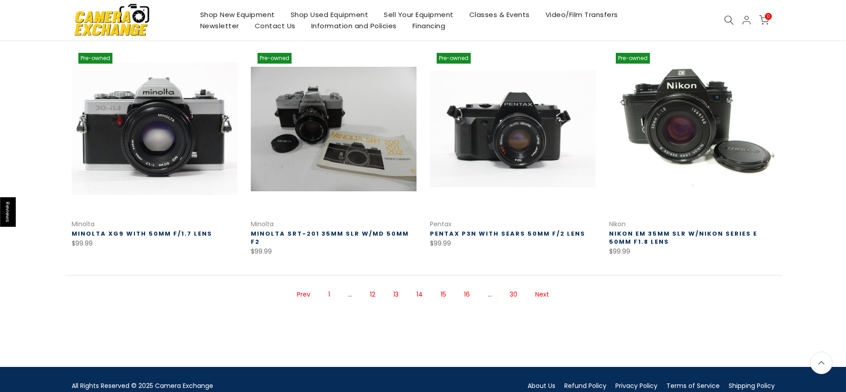
click at [536, 293] on link "Next" at bounding box center [542, 295] width 23 height 16
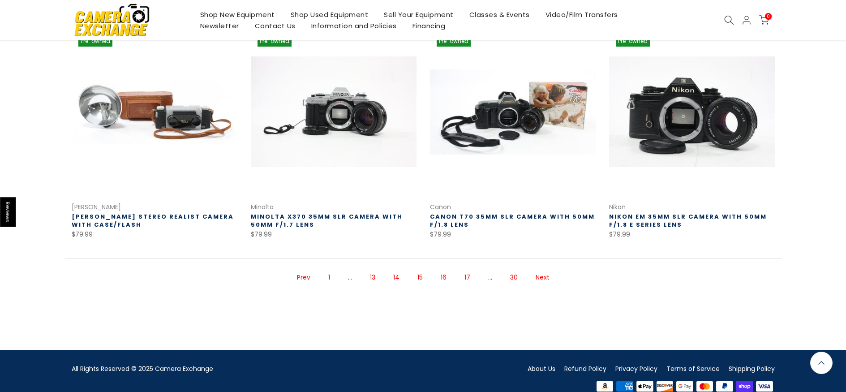
scroll to position [624, 0]
click at [310, 270] on link "Prev" at bounding box center [304, 278] width 22 height 16
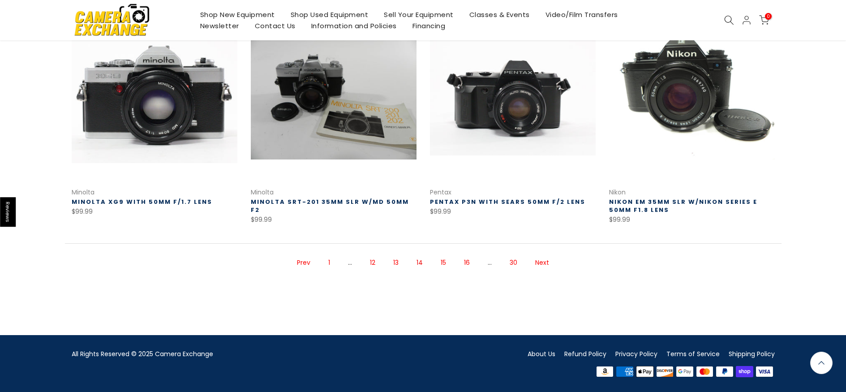
scroll to position [624, 0]
click at [538, 262] on link "Next" at bounding box center [542, 263] width 23 height 16
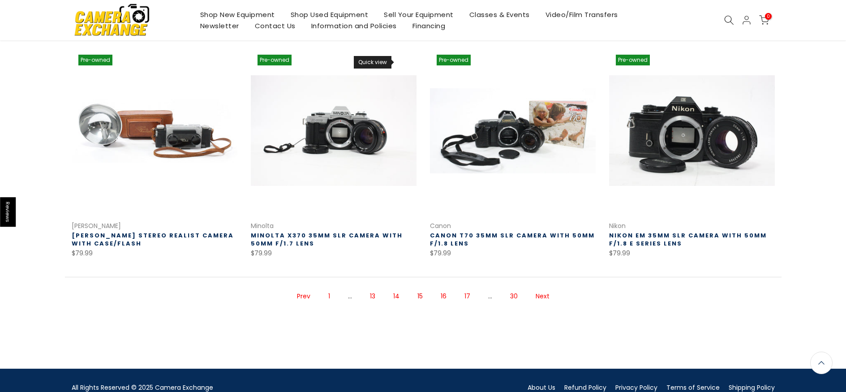
scroll to position [593, 0]
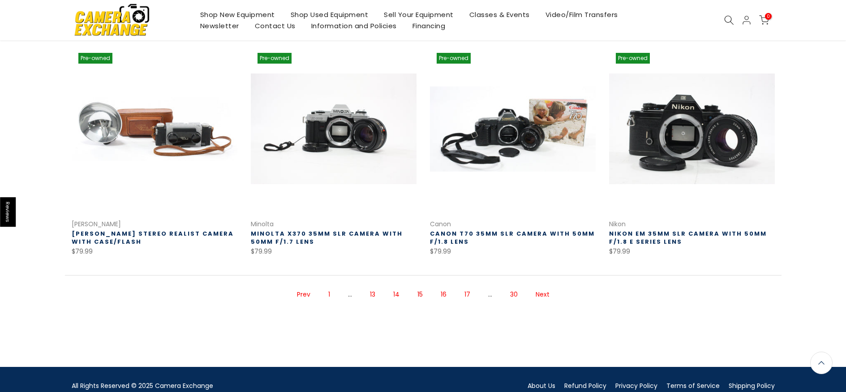
click at [539, 296] on link "Next" at bounding box center [542, 295] width 23 height 16
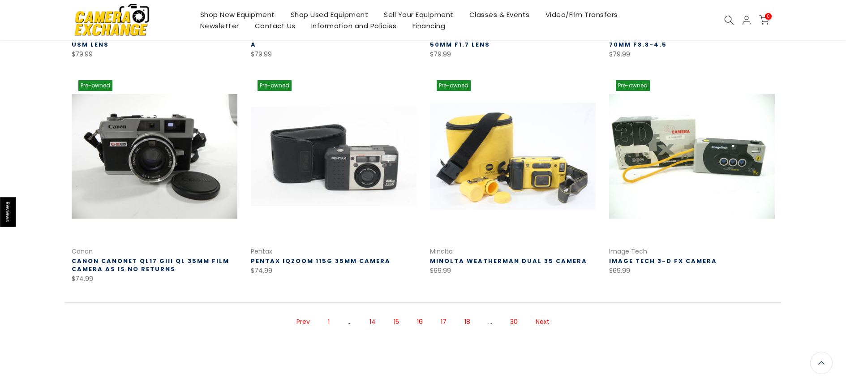
scroll to position [624, 0]
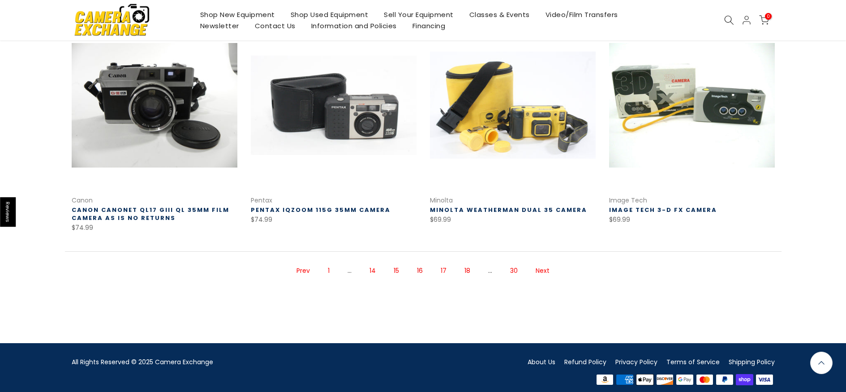
click at [542, 267] on link "Next" at bounding box center [542, 271] width 23 height 16
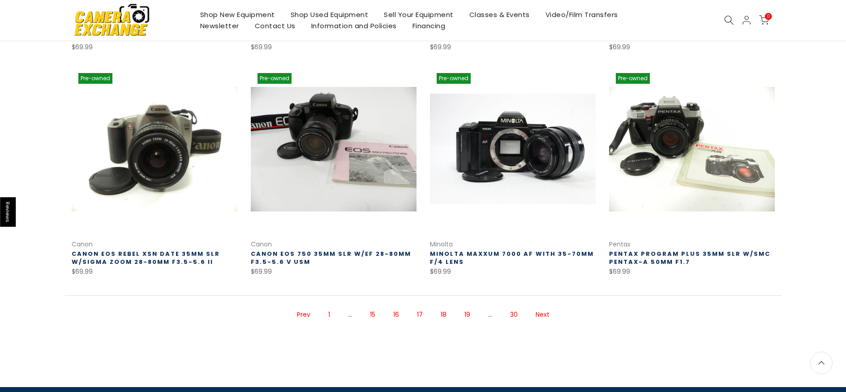
scroll to position [592, 0]
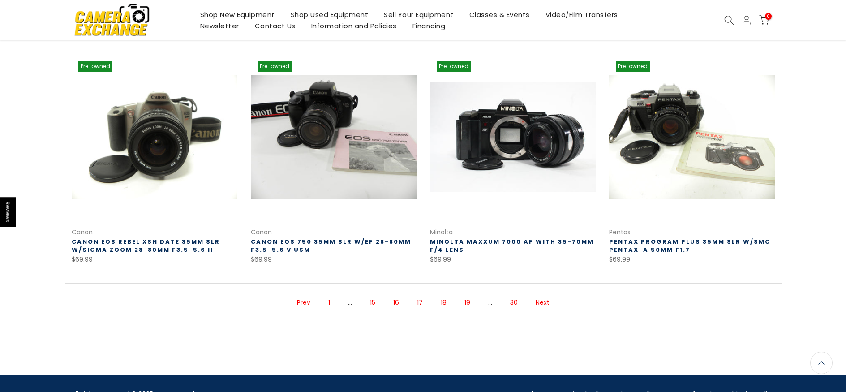
click at [543, 301] on link "Next" at bounding box center [542, 303] width 23 height 16
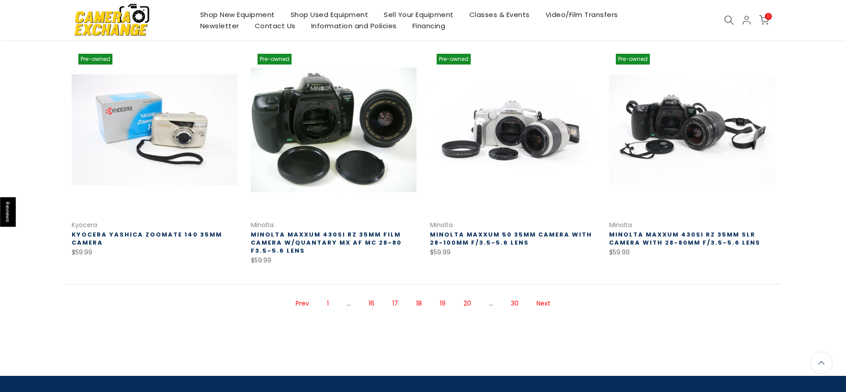
scroll to position [625, 0]
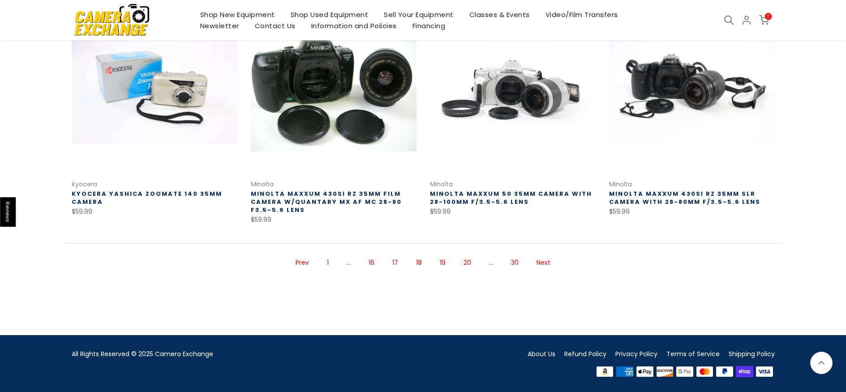
click at [539, 265] on link "Next" at bounding box center [543, 263] width 23 height 16
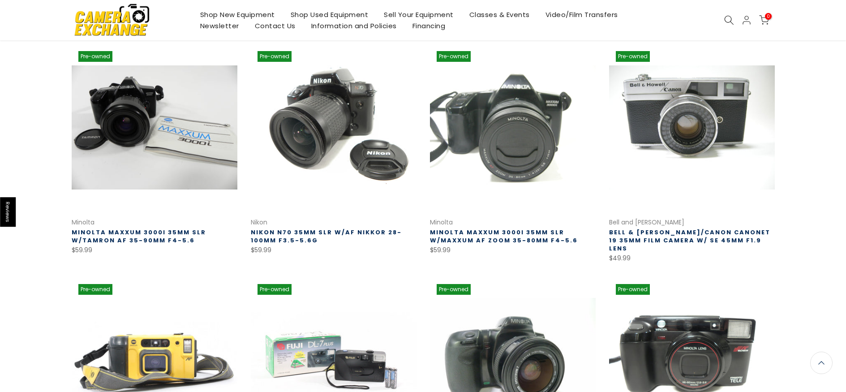
scroll to position [517, 0]
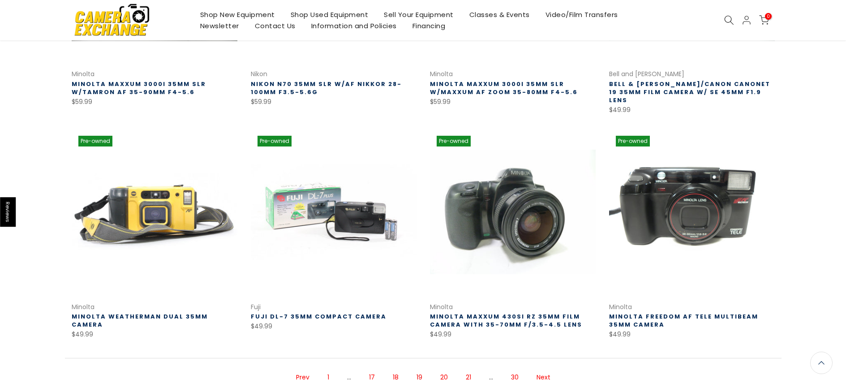
click at [549, 370] on link "Next" at bounding box center [543, 378] width 23 height 16
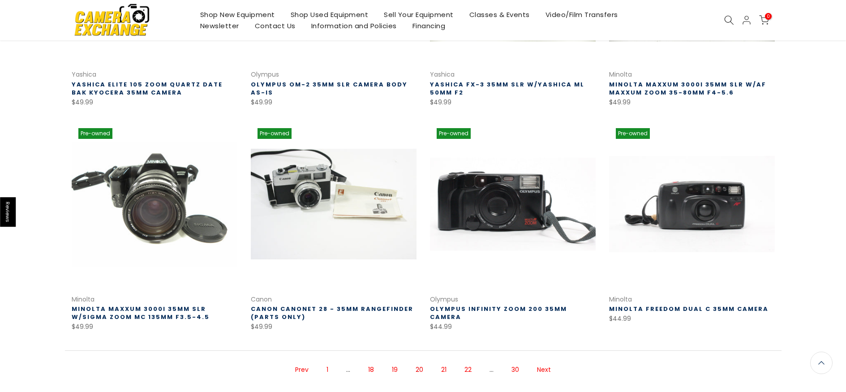
scroll to position [518, 0]
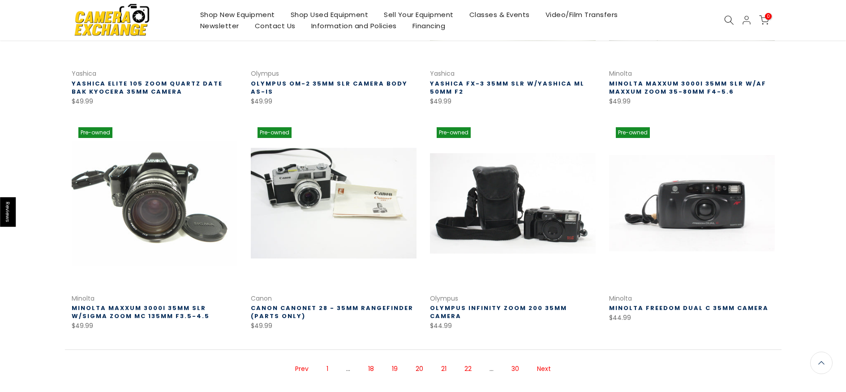
drag, startPoint x: 551, startPoint y: 332, endPoint x: 551, endPoint y: 323, distance: 8.5
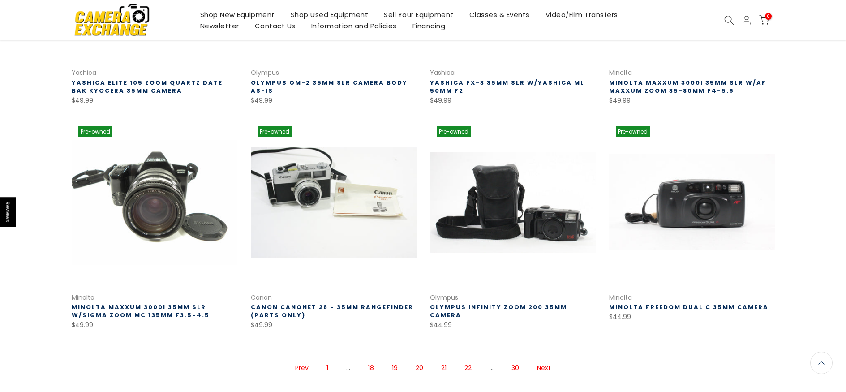
scroll to position [517, 0]
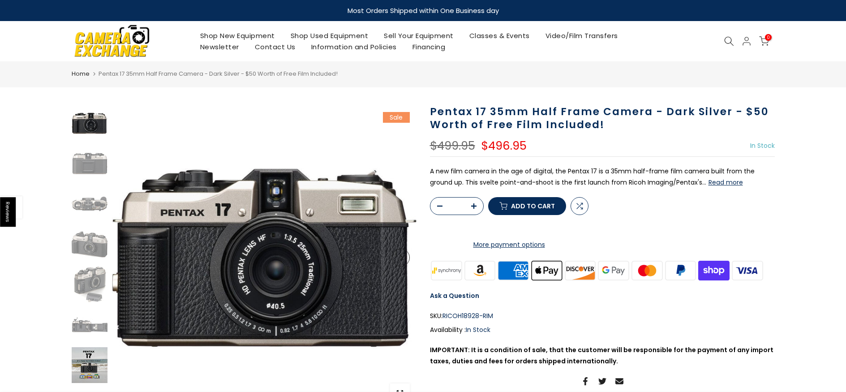
click at [83, 374] on img at bounding box center [90, 365] width 36 height 36
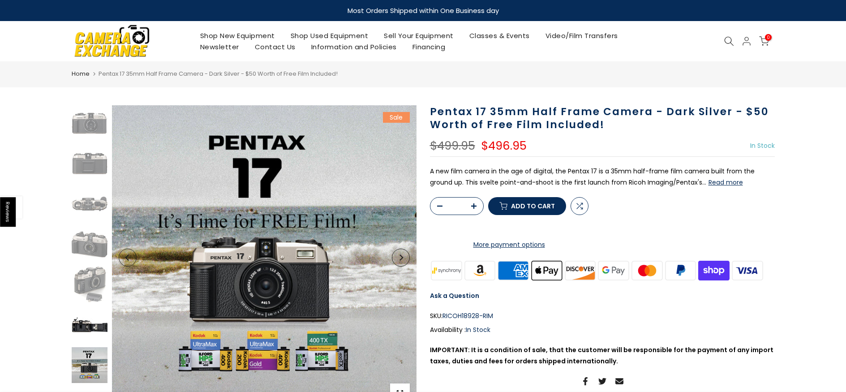
click at [88, 328] on img at bounding box center [90, 325] width 36 height 36
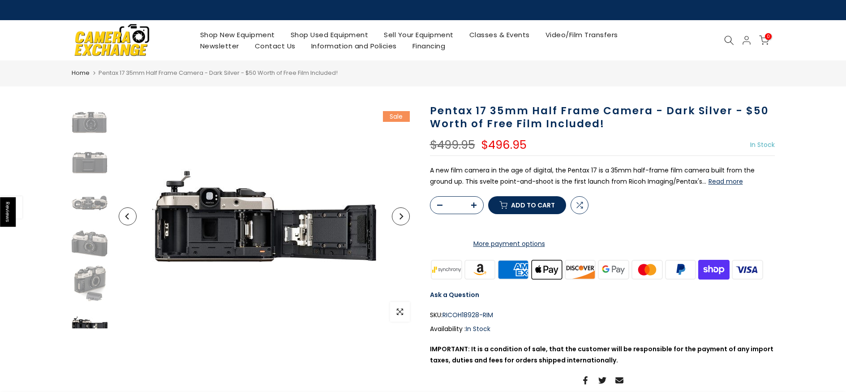
scroll to position [54, 0]
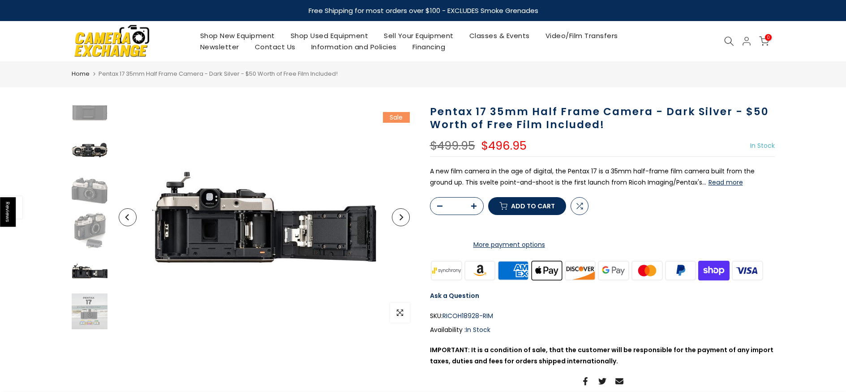
click at [92, 146] on img at bounding box center [90, 150] width 36 height 36
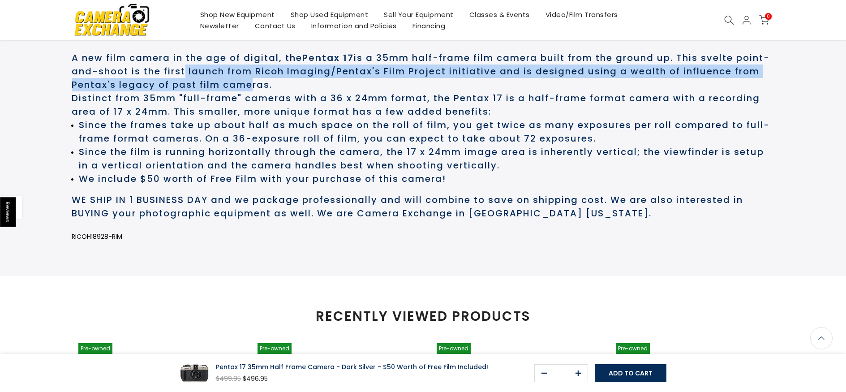
scroll to position [448, 0]
drag, startPoint x: 216, startPoint y: 111, endPoint x: 310, endPoint y: 118, distance: 93.9
click at [310, 91] on h2 "A new film camera in the age of digital, the Pentax 17 is a 35mm half-frame fil…" at bounding box center [423, 71] width 703 height 40
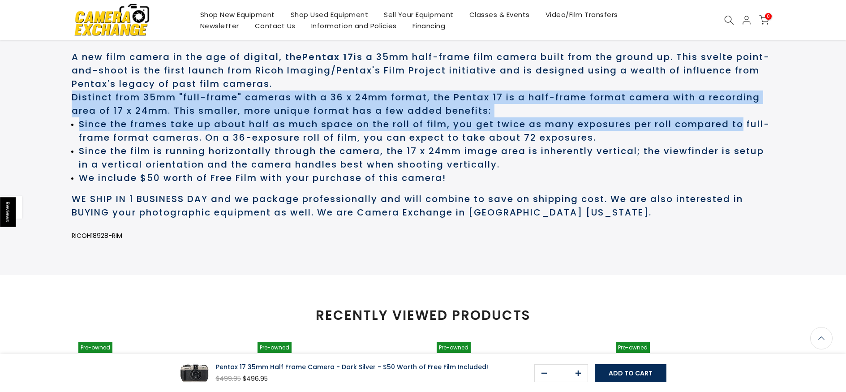
scroll to position [447, 0]
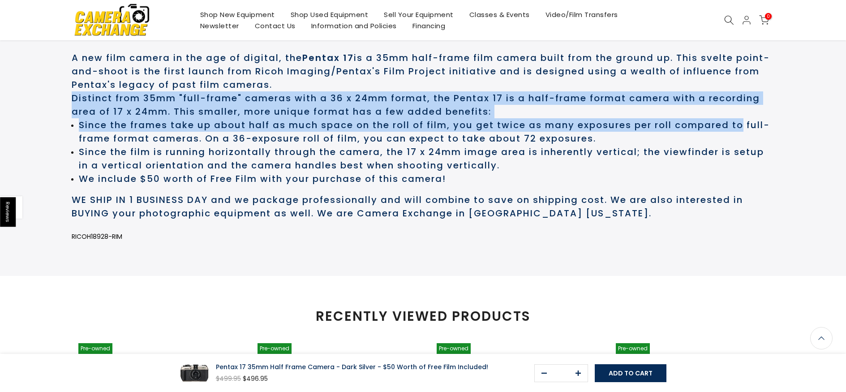
drag, startPoint x: 73, startPoint y: 134, endPoint x: 759, endPoint y: 156, distance: 686.7
click at [759, 156] on div "A new film camera in the age of digital, the Pentax 17 is a 35mm half-frame fil…" at bounding box center [423, 151] width 703 height 223
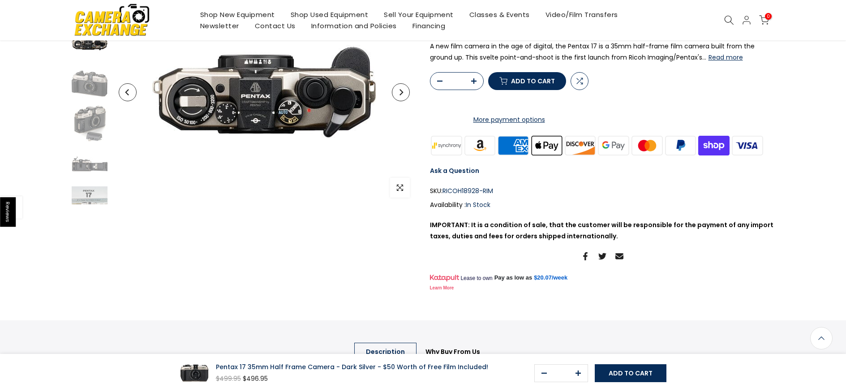
scroll to position [0, 0]
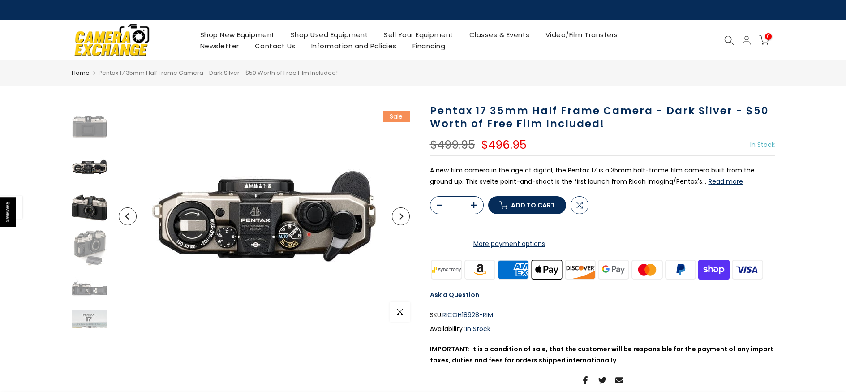
click at [96, 216] on img at bounding box center [90, 208] width 36 height 36
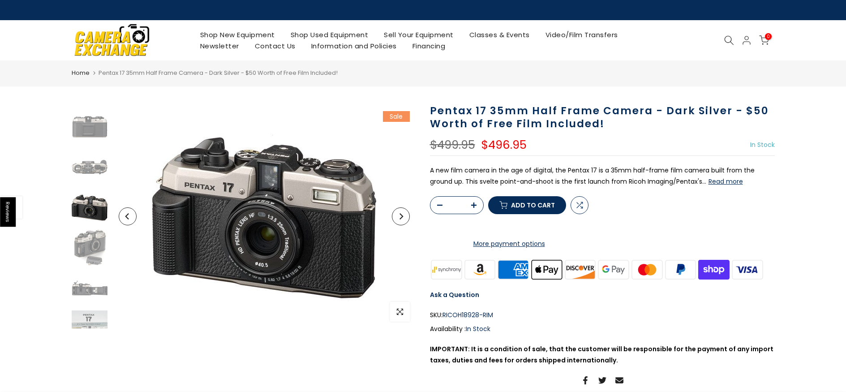
scroll to position [54, 0]
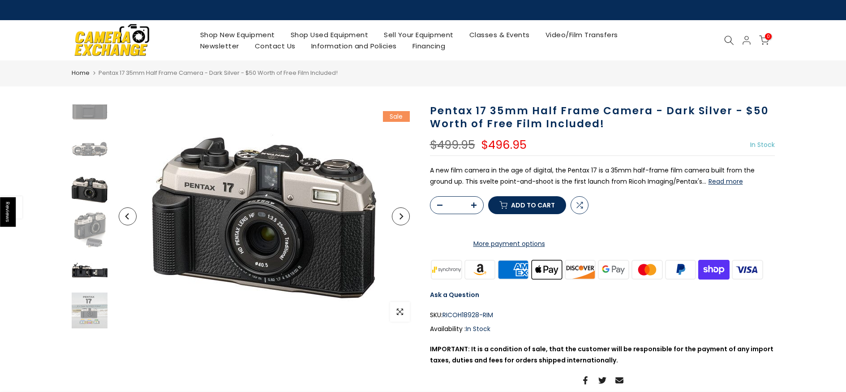
click at [90, 277] on img at bounding box center [90, 270] width 36 height 36
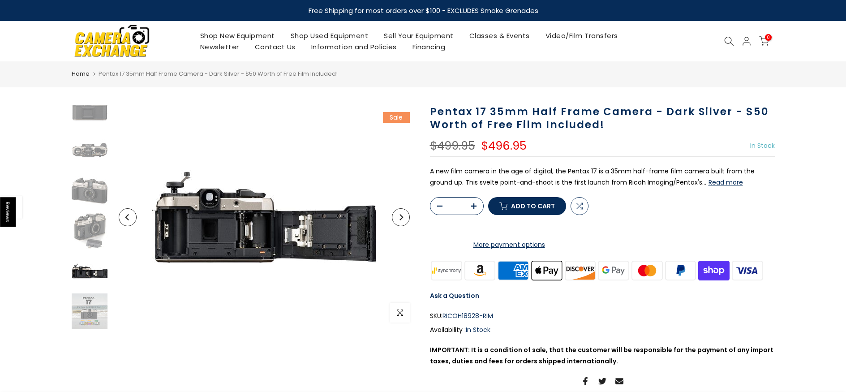
click at [83, 276] on img at bounding box center [90, 271] width 36 height 36
click at [80, 302] on img at bounding box center [90, 311] width 36 height 36
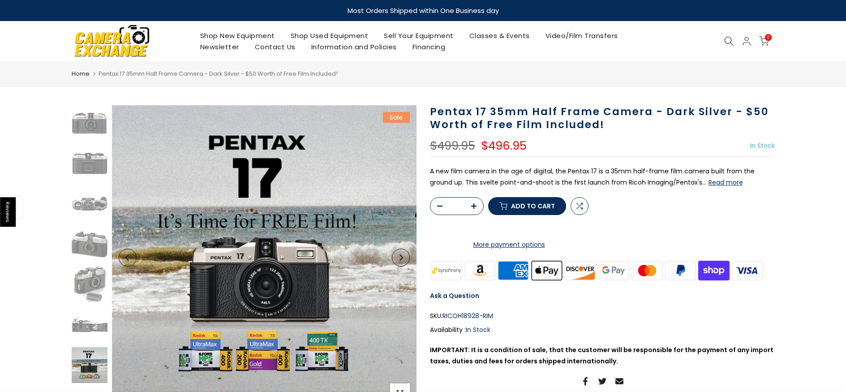
scroll to position [0, 0]
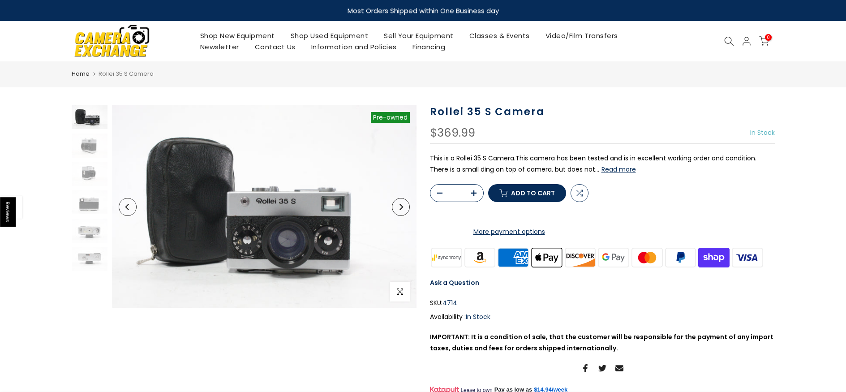
click at [620, 173] on button "Read more" at bounding box center [619, 169] width 34 height 8
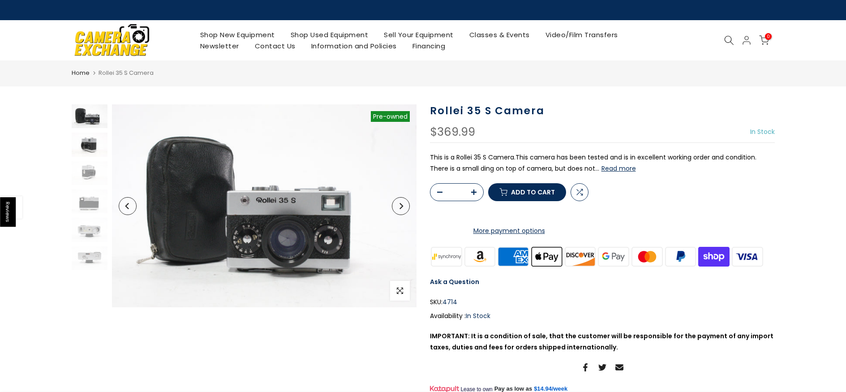
click at [91, 143] on img at bounding box center [90, 145] width 36 height 24
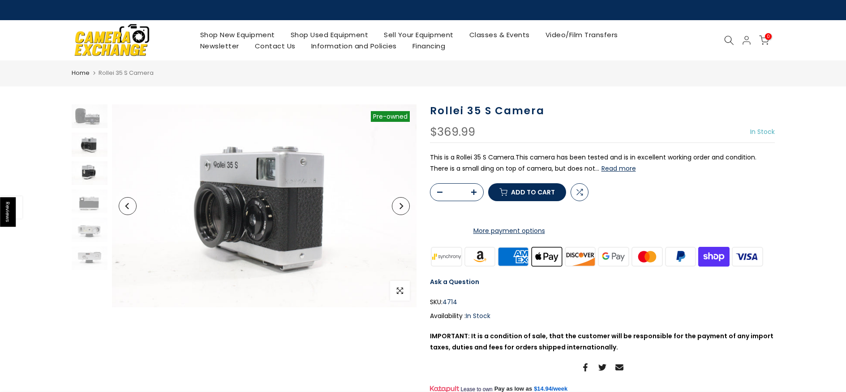
click at [84, 167] on img at bounding box center [90, 173] width 36 height 24
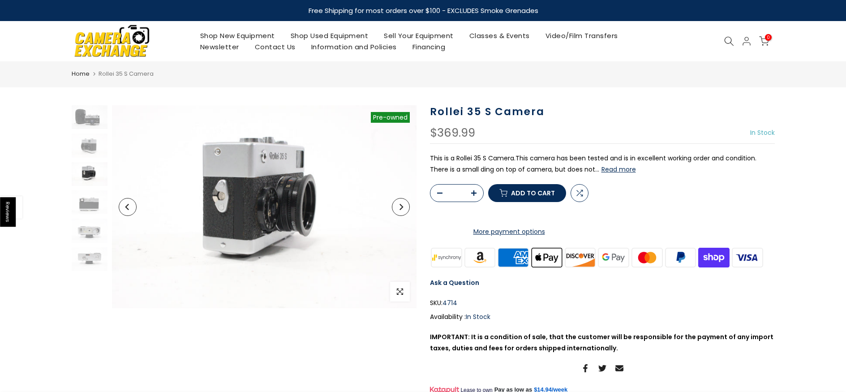
click at [86, 188] on div at bounding box center [89, 188] width 38 height 166
click at [94, 218] on div at bounding box center [89, 188] width 38 height 166
click at [92, 214] on img at bounding box center [90, 202] width 36 height 24
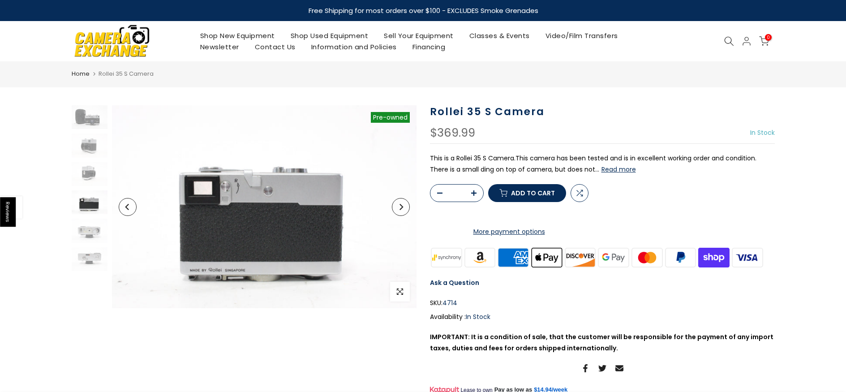
click at [97, 244] on div at bounding box center [89, 188] width 38 height 166
click at [89, 259] on img at bounding box center [90, 259] width 36 height 24
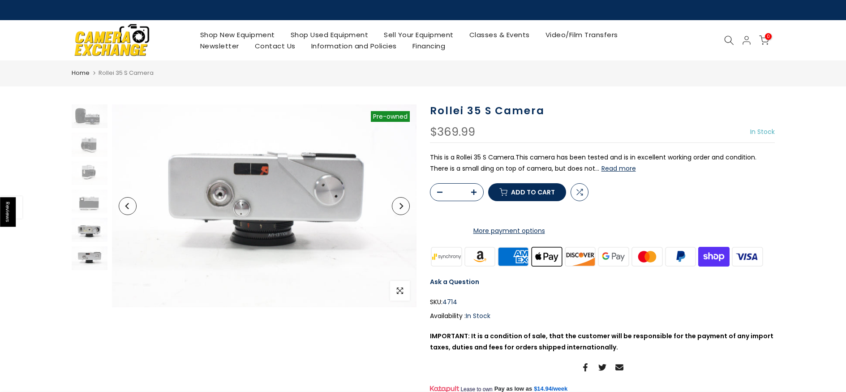
click at [86, 232] on img at bounding box center [90, 230] width 36 height 24
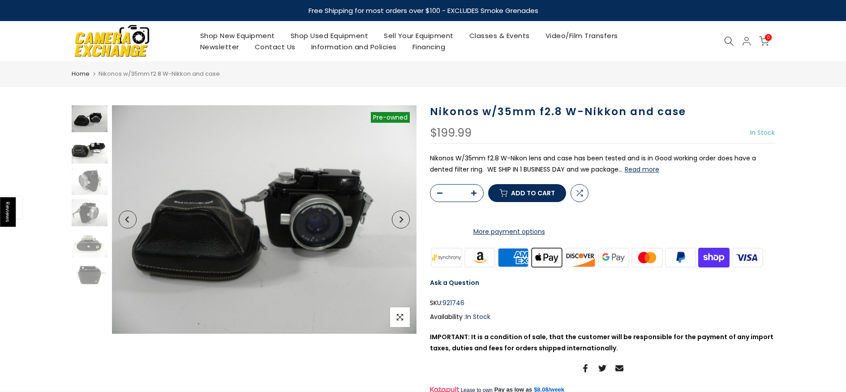
click at [91, 151] on img at bounding box center [90, 150] width 36 height 27
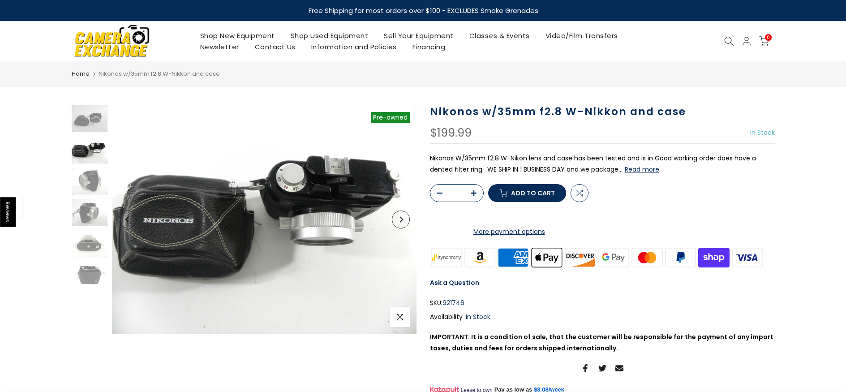
click at [93, 151] on img at bounding box center [90, 150] width 36 height 27
click at [85, 202] on img at bounding box center [90, 212] width 36 height 27
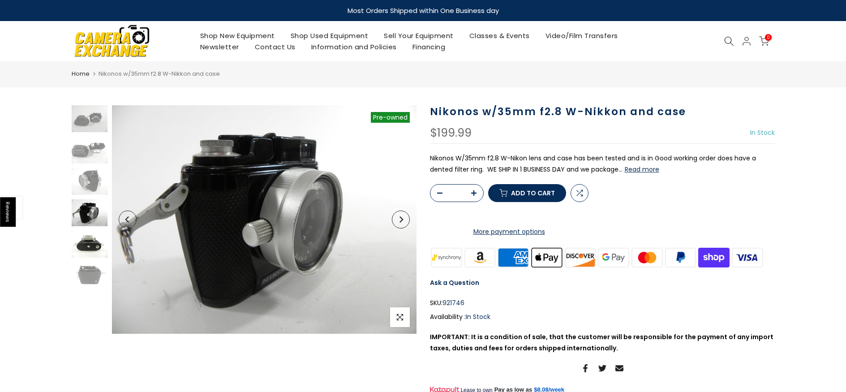
click at [84, 245] on img at bounding box center [90, 244] width 36 height 27
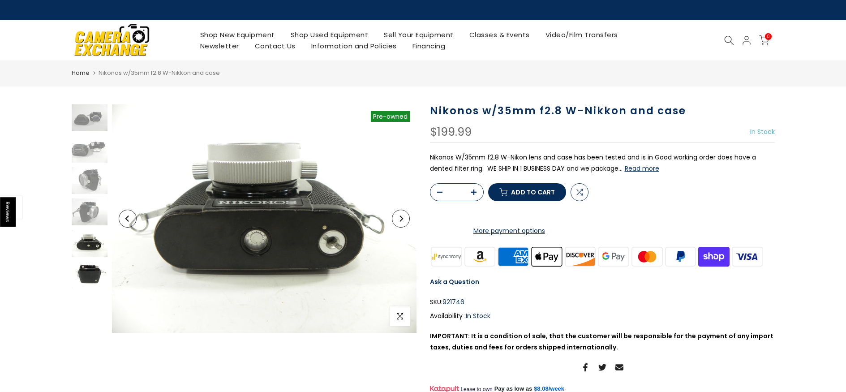
click at [87, 272] on img at bounding box center [90, 274] width 36 height 27
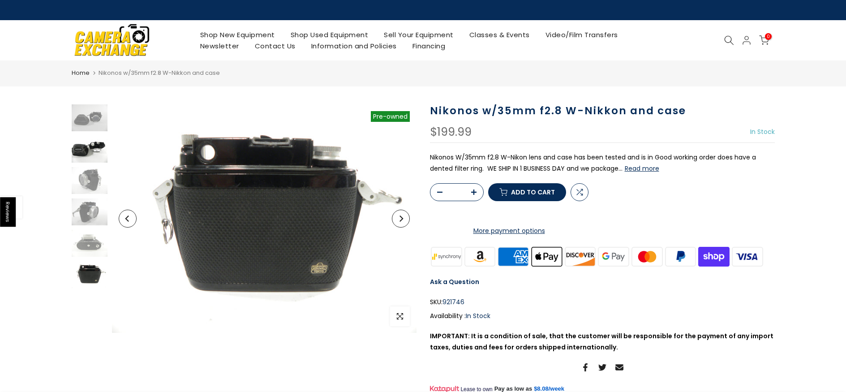
click at [77, 157] on img at bounding box center [90, 149] width 36 height 27
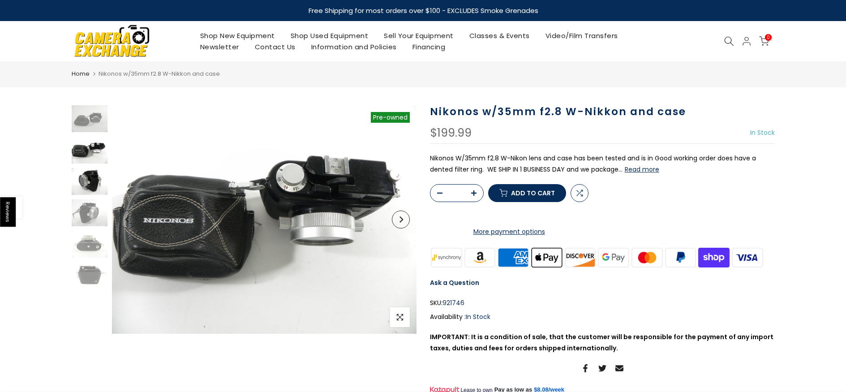
click at [79, 172] on img at bounding box center [90, 181] width 36 height 27
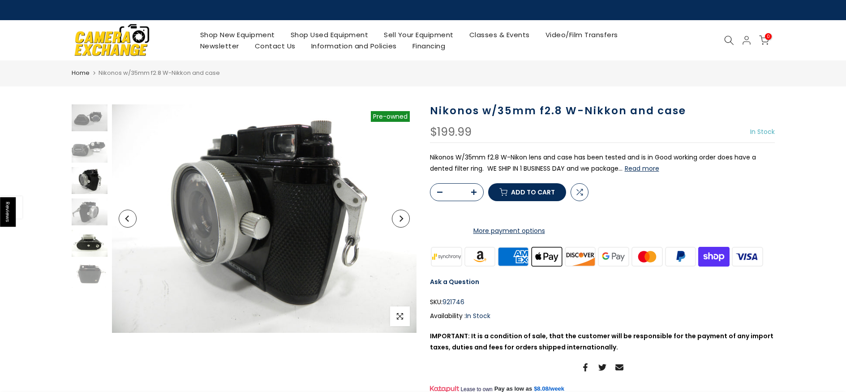
click at [94, 244] on img at bounding box center [90, 243] width 36 height 27
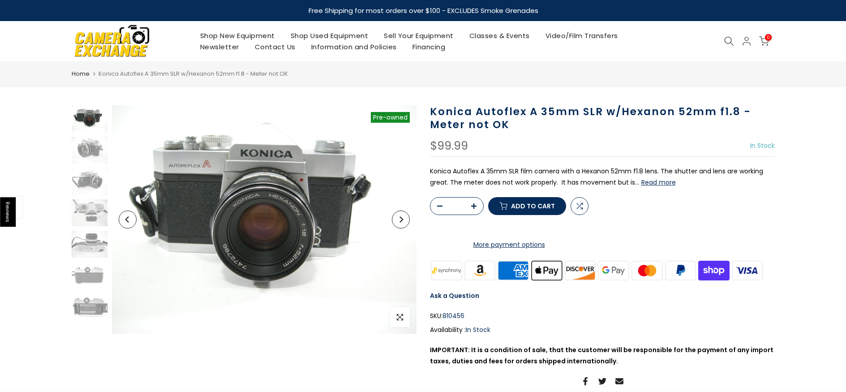
click at [654, 190] on div "Konica Autoflex A 35mm SLR w/Hexanon 52mm f1.8 - Meter not OK $99.99 In Stock P…" at bounding box center [602, 261] width 345 height 313
click at [664, 174] on p "Konica Autoflex A 35mm SLR film camera with a Hexanon 52mm f1.8 lens. The shutt…" at bounding box center [602, 177] width 345 height 22
click at [662, 184] on button "Read more" at bounding box center [659, 182] width 34 height 8
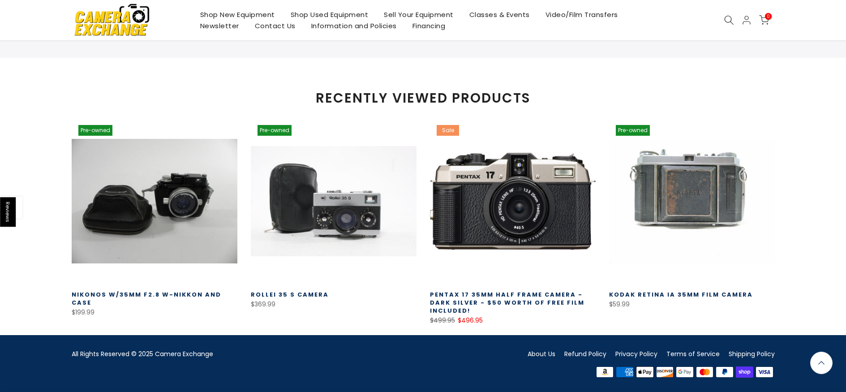
scroll to position [609, 0]
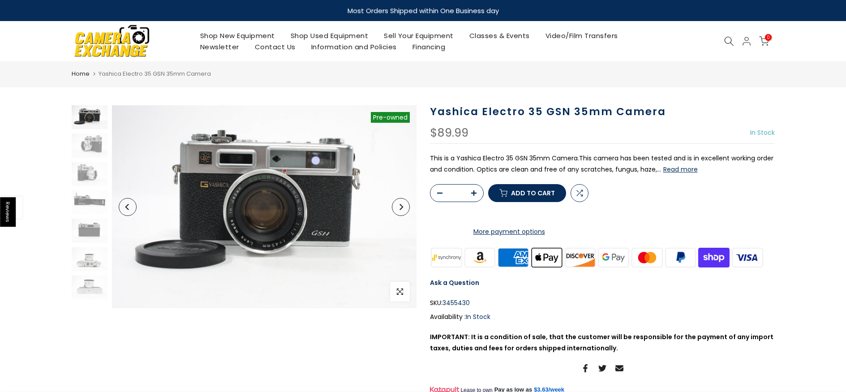
click at [684, 169] on button "Read more" at bounding box center [680, 169] width 34 height 8
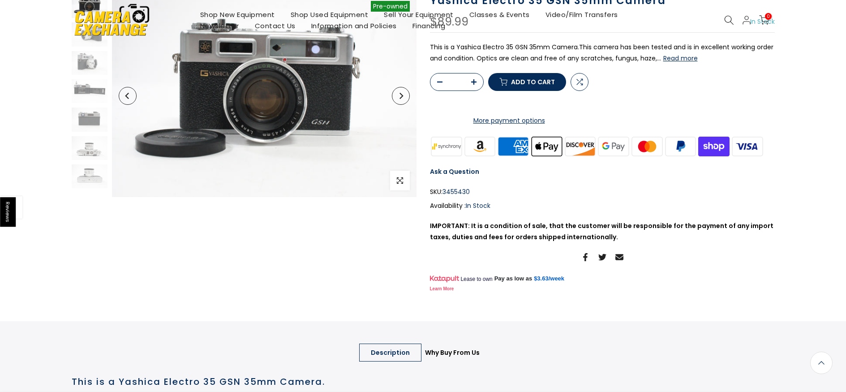
scroll to position [18, 0]
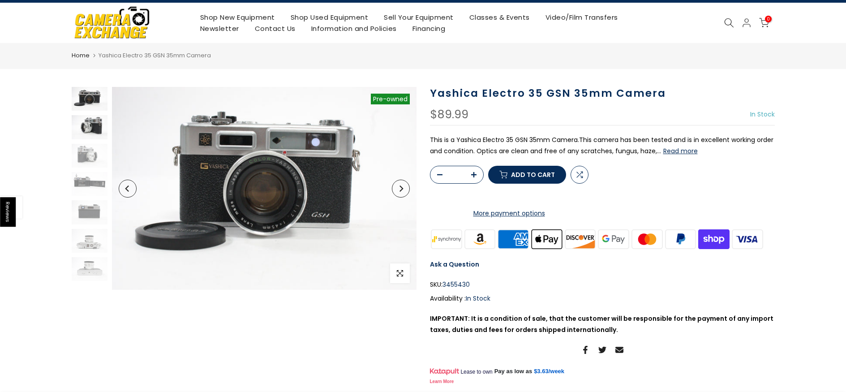
click at [98, 137] on img at bounding box center [90, 127] width 36 height 24
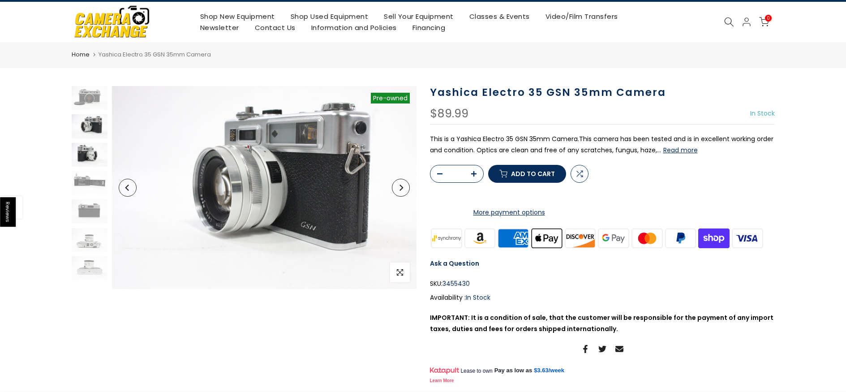
click at [94, 162] on img at bounding box center [90, 155] width 36 height 24
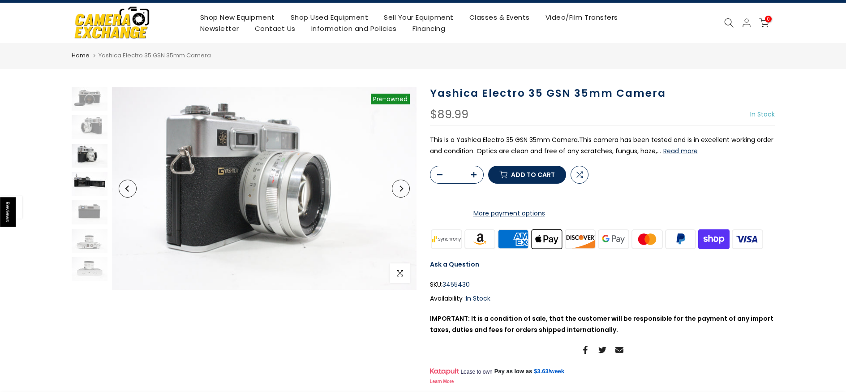
click at [95, 188] on img at bounding box center [90, 184] width 36 height 24
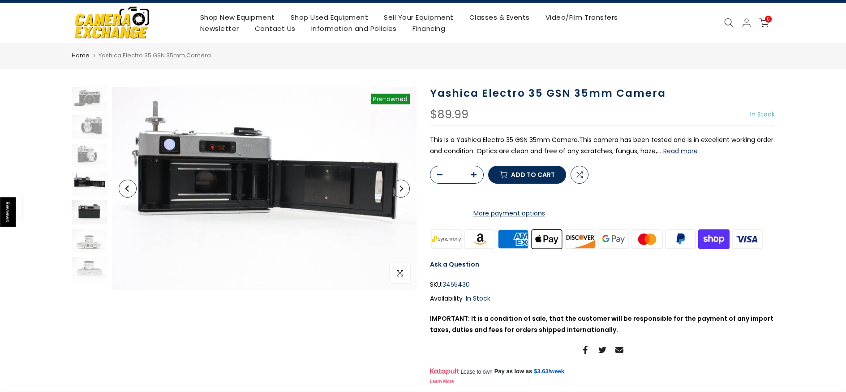
click at [99, 218] on img at bounding box center [90, 212] width 36 height 24
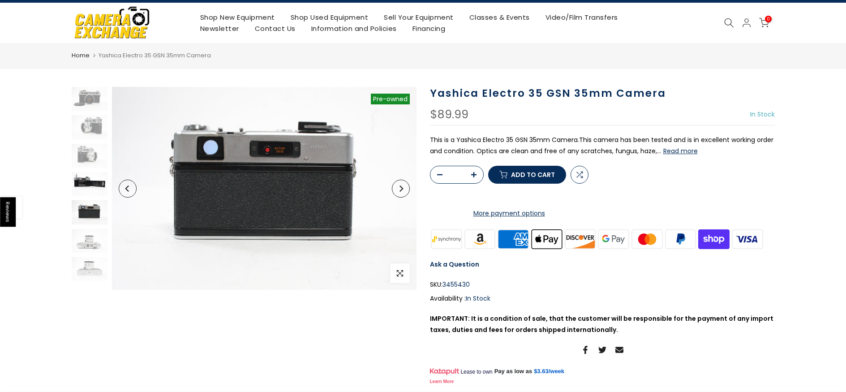
click at [90, 183] on img at bounding box center [90, 184] width 36 height 24
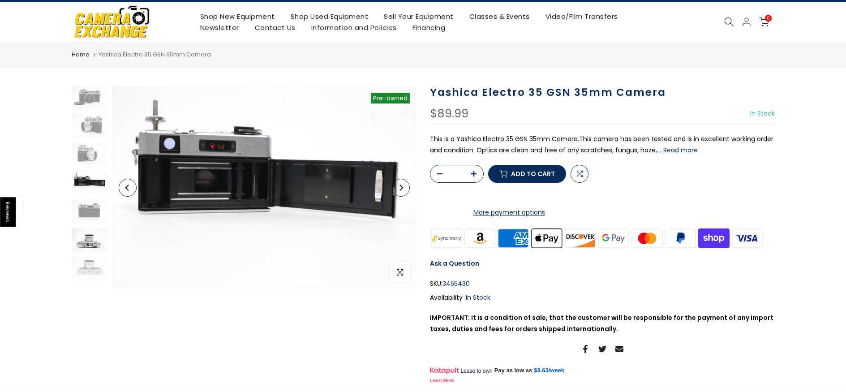
click at [91, 242] on img at bounding box center [90, 240] width 36 height 24
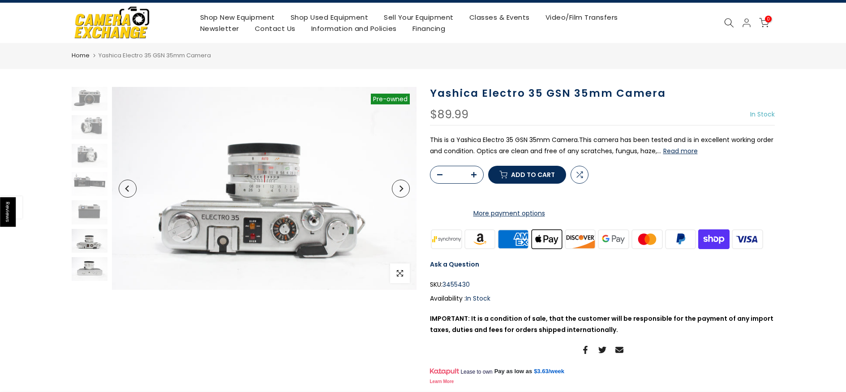
click at [90, 264] on img at bounding box center [90, 269] width 36 height 24
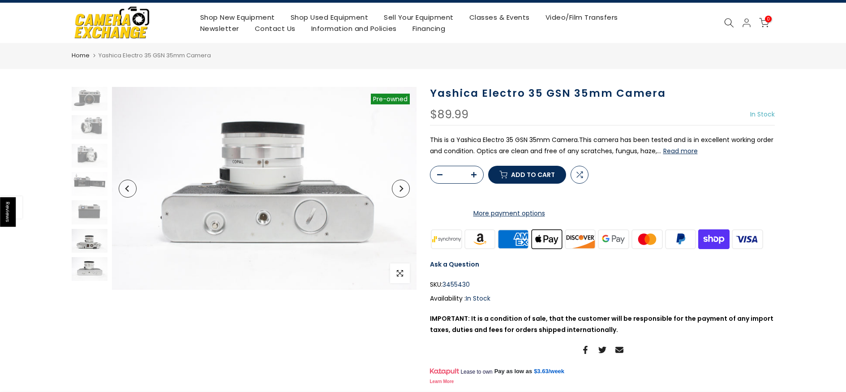
click at [94, 251] on img at bounding box center [90, 241] width 36 height 24
